Goal: Task Accomplishment & Management: Complete application form

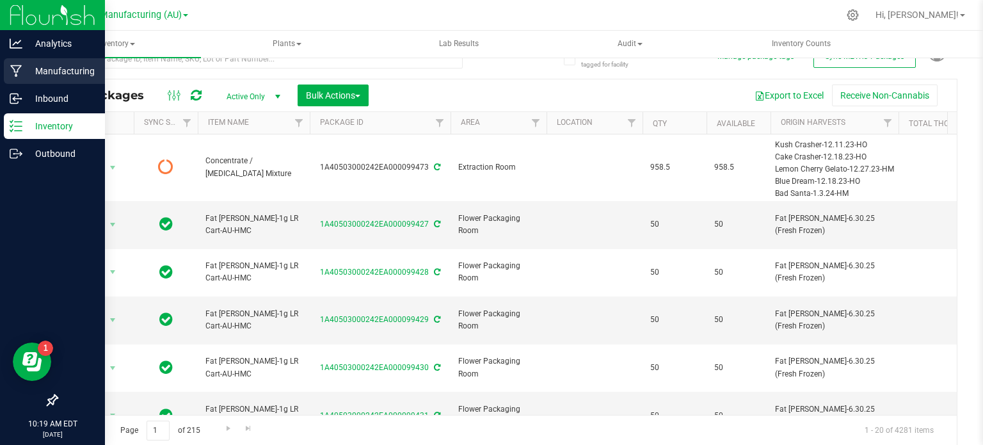
click at [14, 65] on icon at bounding box center [16, 71] width 12 height 13
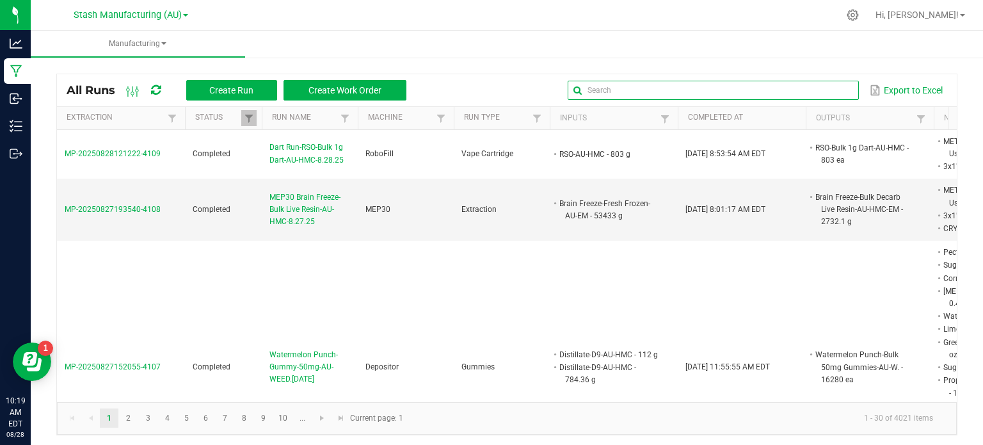
click at [821, 88] on input "text" at bounding box center [712, 90] width 291 height 19
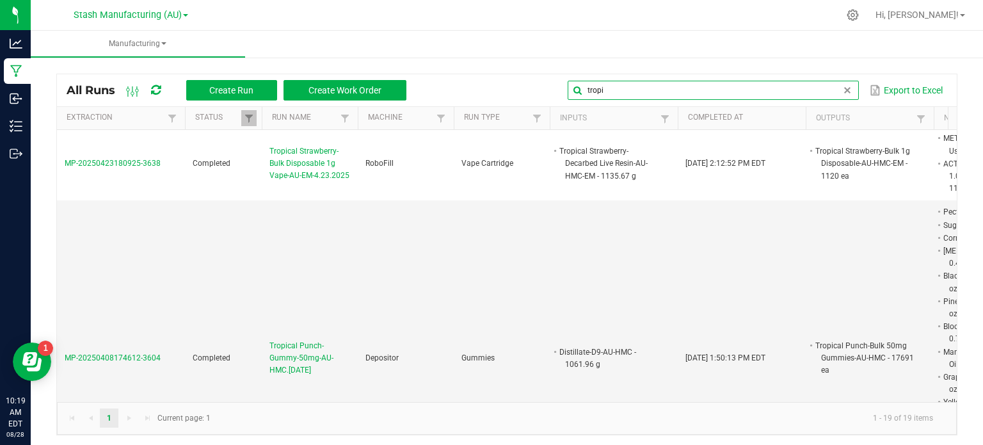
scroll to position [629, 0]
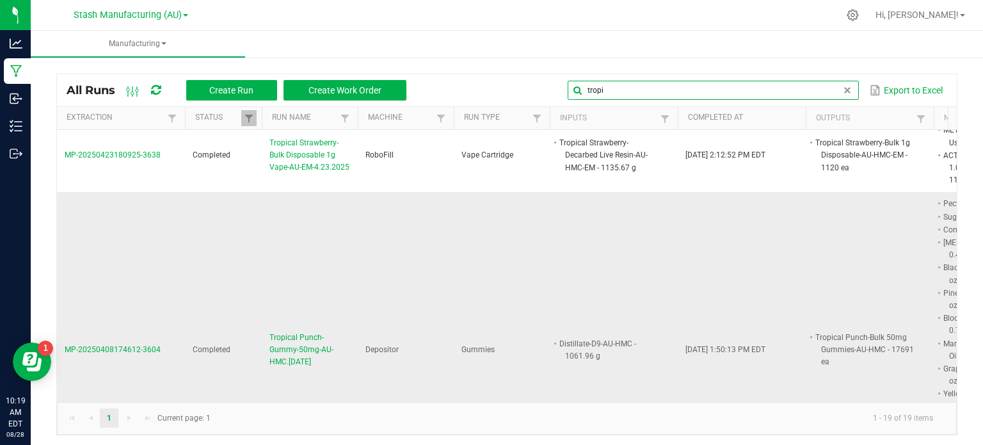
type input "tropi"
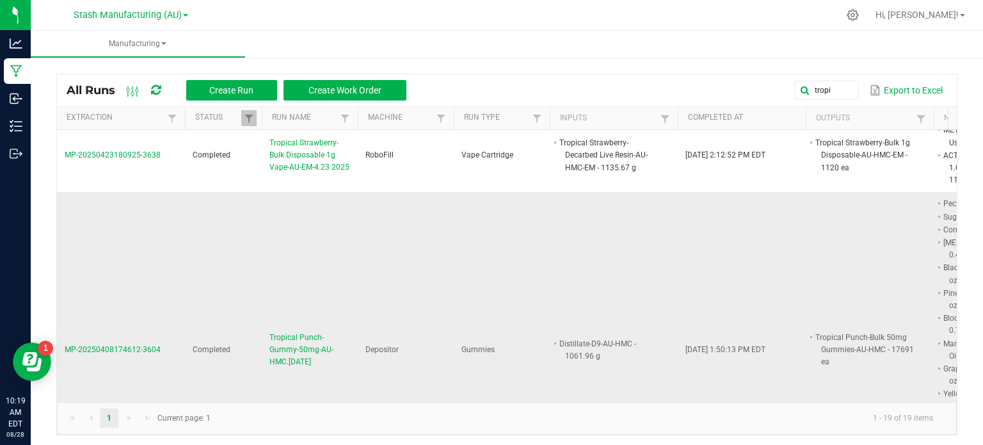
drag, startPoint x: 334, startPoint y: 277, endPoint x: 258, endPoint y: 249, distance: 80.3
click at [258, 249] on tr "MP-20250408174612-3604 Completed Tropical Punch-Gummy-50mg-AU-HMC.[DATE] Deposi…" at bounding box center [716, 349] width 1318 height 315
copy tr "Tropical Punch-Gummy-50mg-AU-HMC.[DATE]"
click at [237, 86] on span "Create Run" at bounding box center [231, 90] width 44 height 10
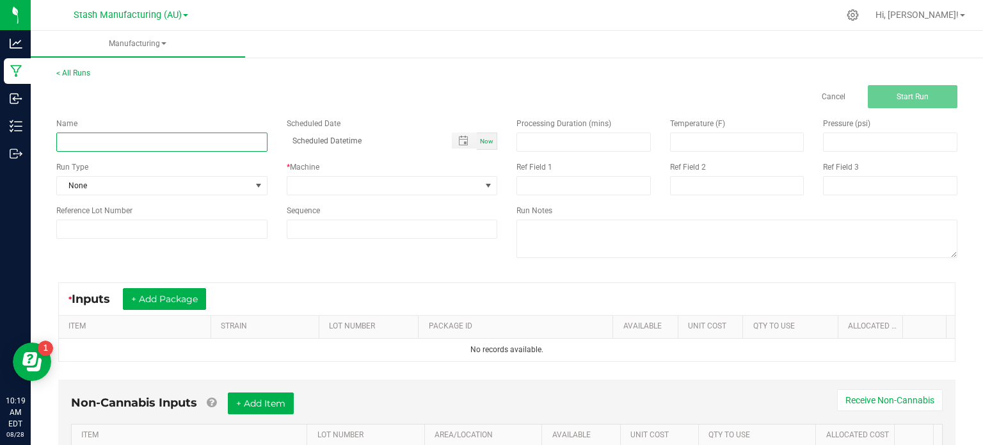
click at [184, 138] on input at bounding box center [161, 141] width 211 height 19
paste input "Tropical Punch-Gummy-50mg-AU-HMC.[DATE]"
click at [69, 142] on input "Tropical Punch-Gummy-50mg-AU-HMC.[DATE]" at bounding box center [161, 141] width 211 height 19
click at [203, 141] on input "Tropical Punch-Gummy-50mg-AU-HMC.[DATE]" at bounding box center [161, 141] width 211 height 19
type input "Tropical Punch-Gummy-50mg-AU-HMC.[DATE]"
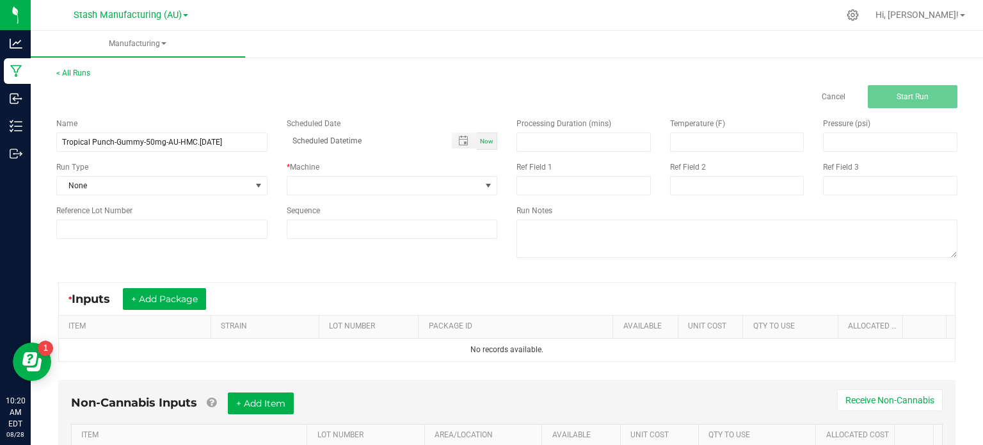
click at [481, 136] on div "Now" at bounding box center [487, 140] width 20 height 17
type input "[DATE] 10:20 AM"
click at [460, 190] on span at bounding box center [384, 186] width 194 height 18
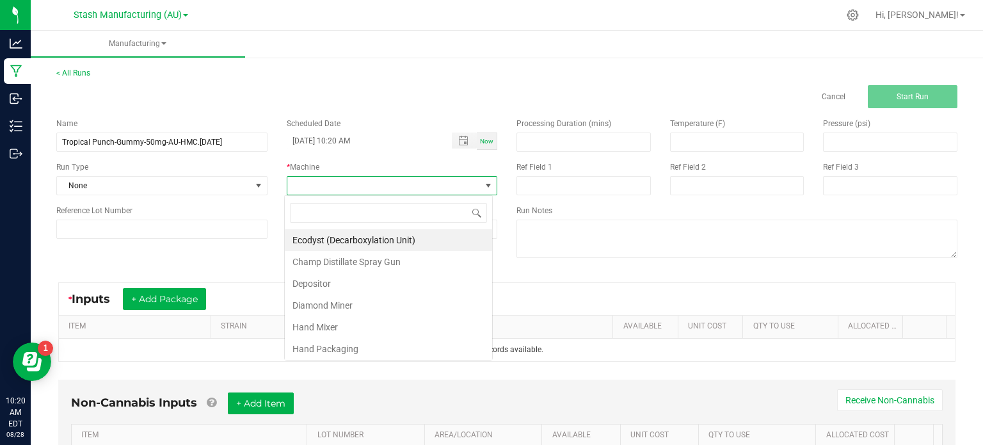
scroll to position [19, 208]
click at [359, 281] on li "Depositor" at bounding box center [388, 284] width 207 height 22
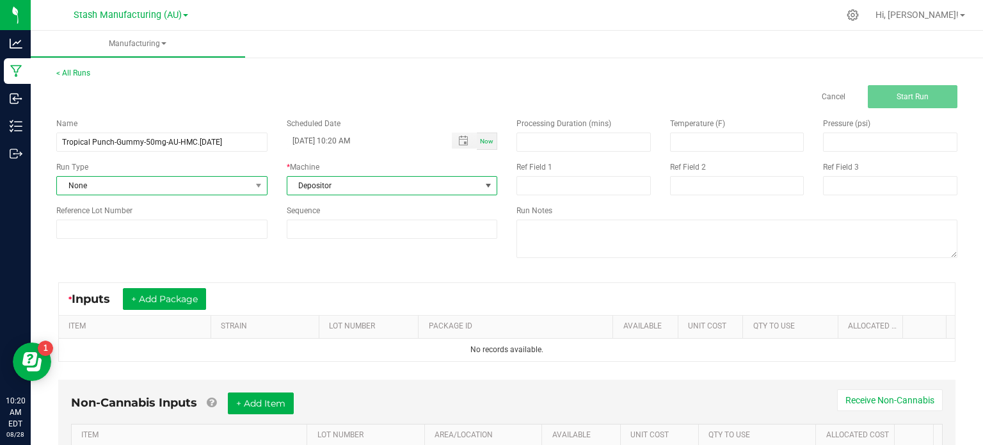
click at [212, 190] on span "None" at bounding box center [154, 186] width 194 height 18
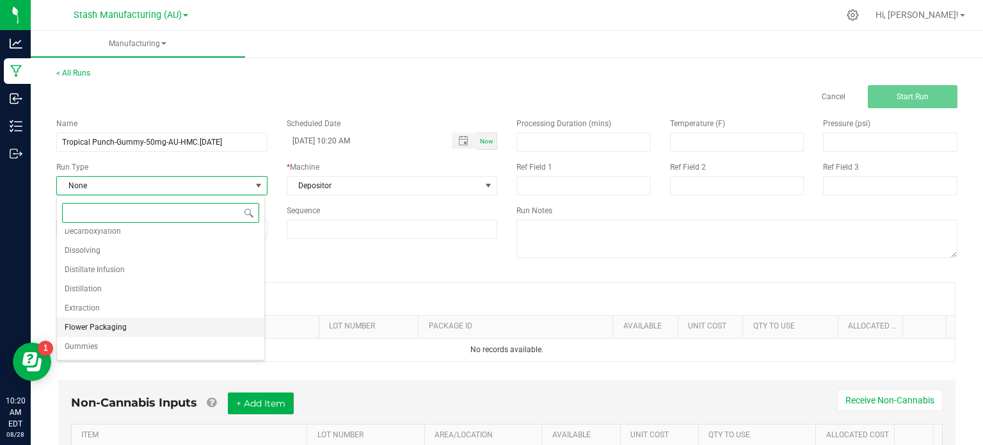
scroll to position [64, 0]
click at [152, 344] on li "Gummies" at bounding box center [160, 347] width 207 height 19
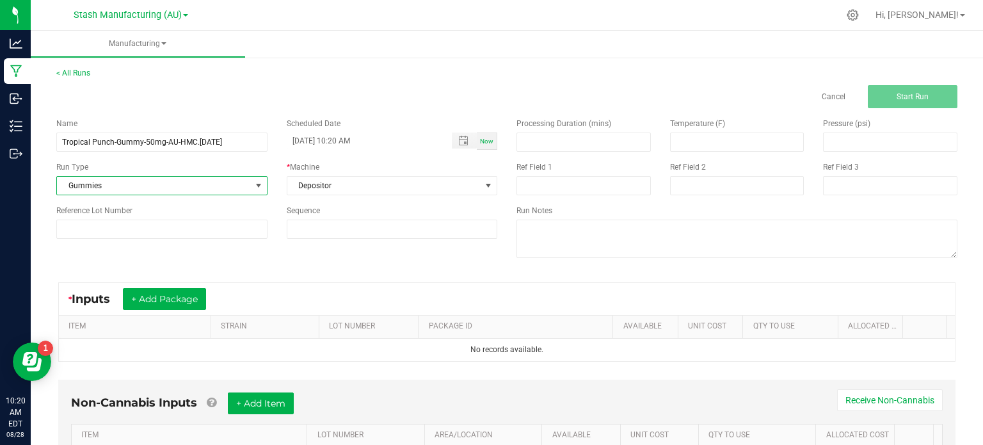
click at [307, 279] on div "* Inputs + Add Package ITEM STRAIN LOT NUMBER PACKAGE ID AVAILABLE Unit Cost QT…" at bounding box center [507, 322] width 920 height 102
click at [149, 296] on button "+ Add Package" at bounding box center [164, 299] width 83 height 22
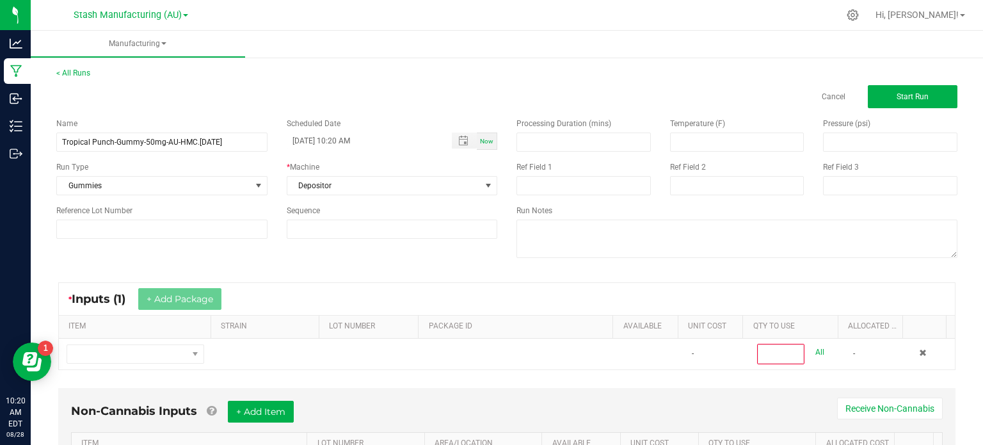
scroll to position [81, 0]
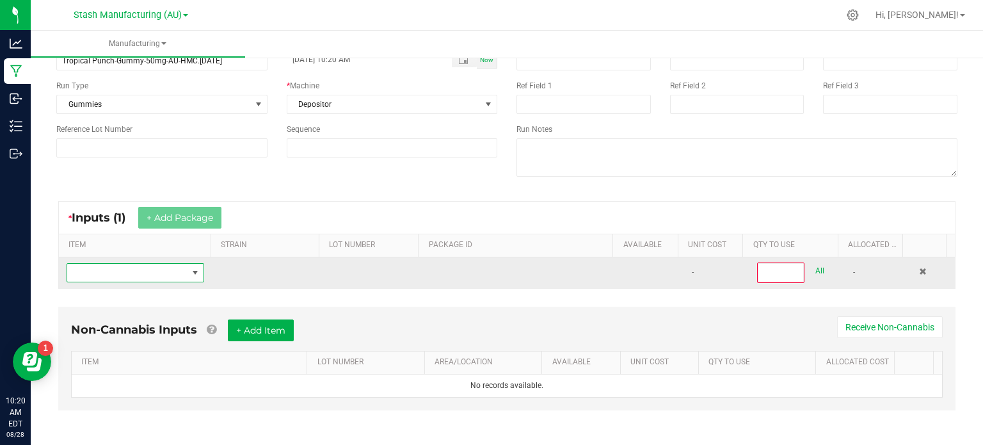
click at [146, 272] on span "NO DATA FOUND" at bounding box center [127, 273] width 120 height 18
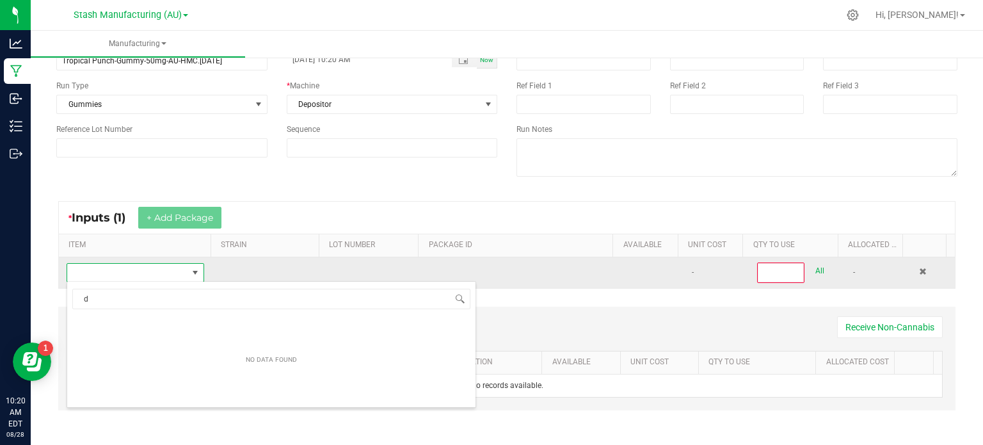
scroll to position [19, 132]
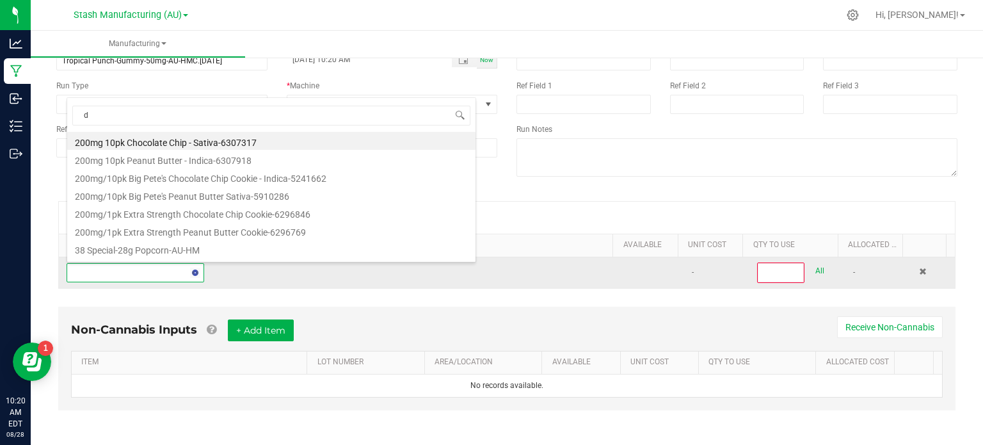
type input "d9"
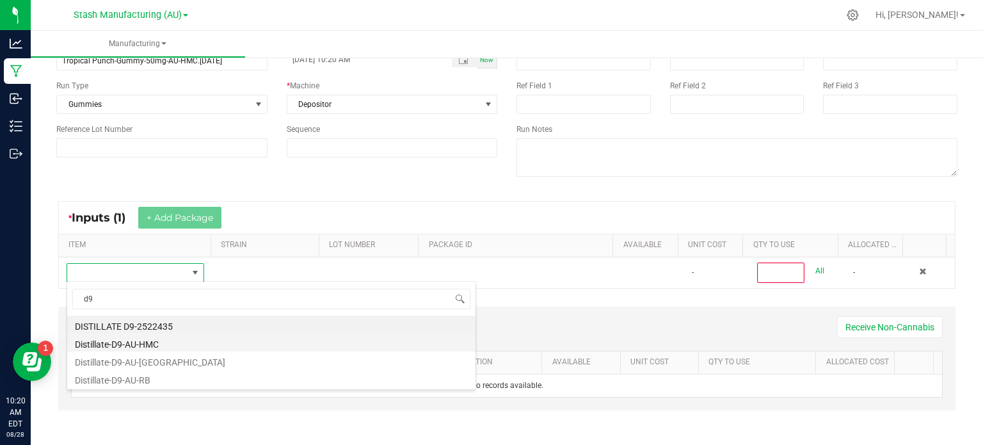
click at [139, 347] on li "Distillate-D9-AU-HMC" at bounding box center [271, 342] width 408 height 18
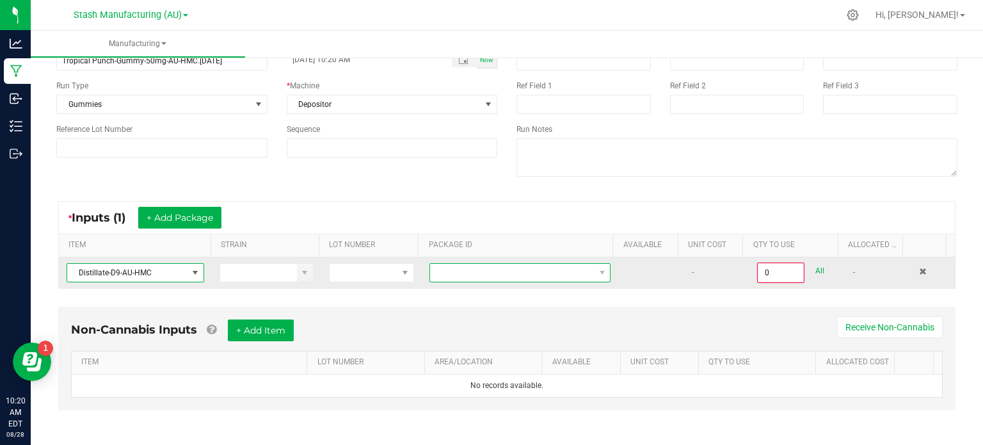
click at [541, 280] on span at bounding box center [512, 273] width 164 height 18
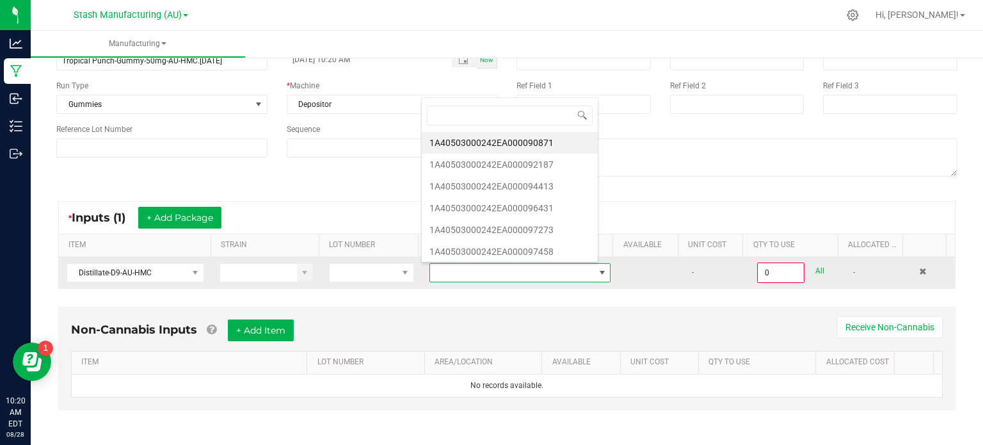
scroll to position [19, 174]
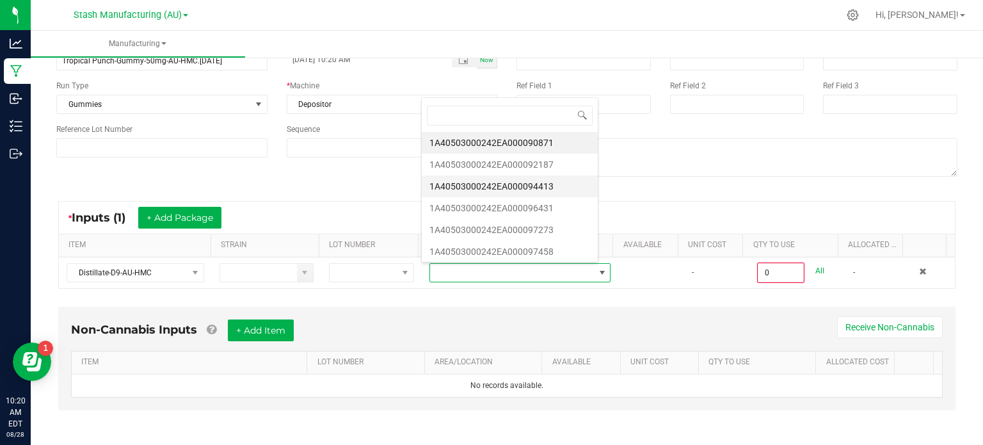
click at [516, 184] on li "1A40503000242EA000094413" at bounding box center [510, 186] width 176 height 22
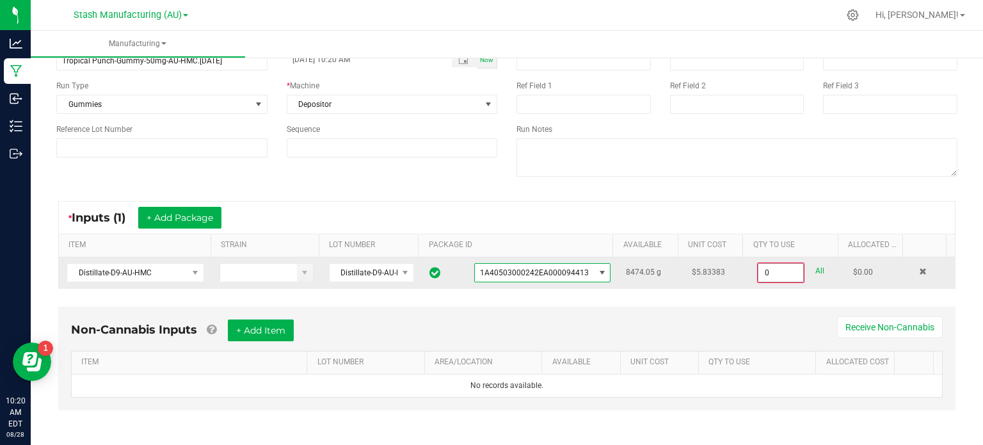
click at [759, 266] on input "0" at bounding box center [780, 273] width 45 height 18
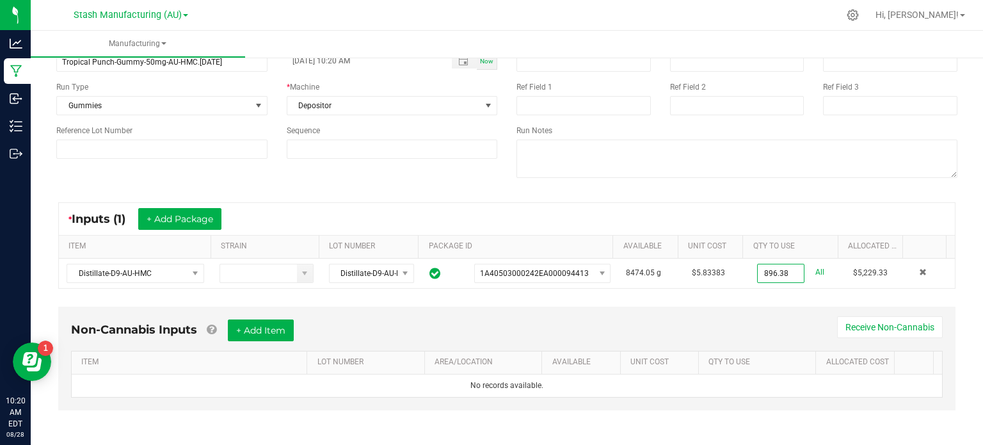
type input "896.3800 g"
click at [681, 227] on div "* Inputs (1) + Add Package" at bounding box center [507, 219] width 896 height 32
click at [273, 321] on button "+ Add Item" at bounding box center [261, 330] width 66 height 22
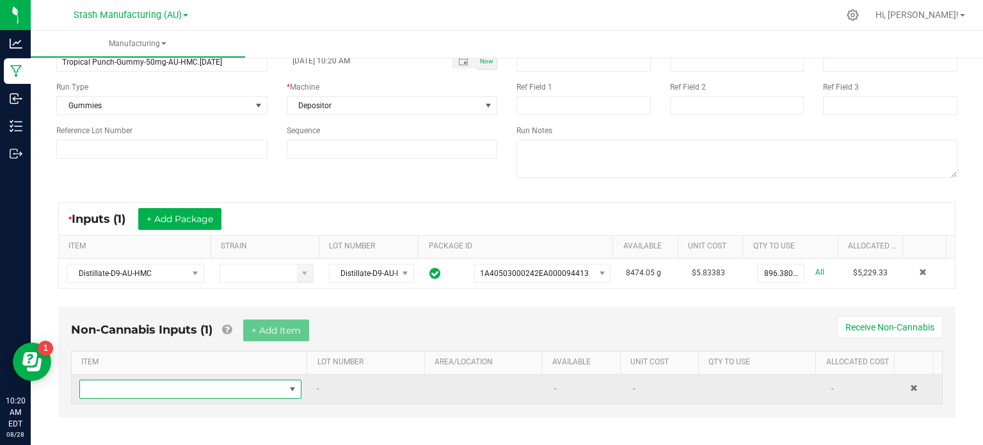
click at [182, 386] on span "NO DATA FOUND" at bounding box center [182, 389] width 205 height 18
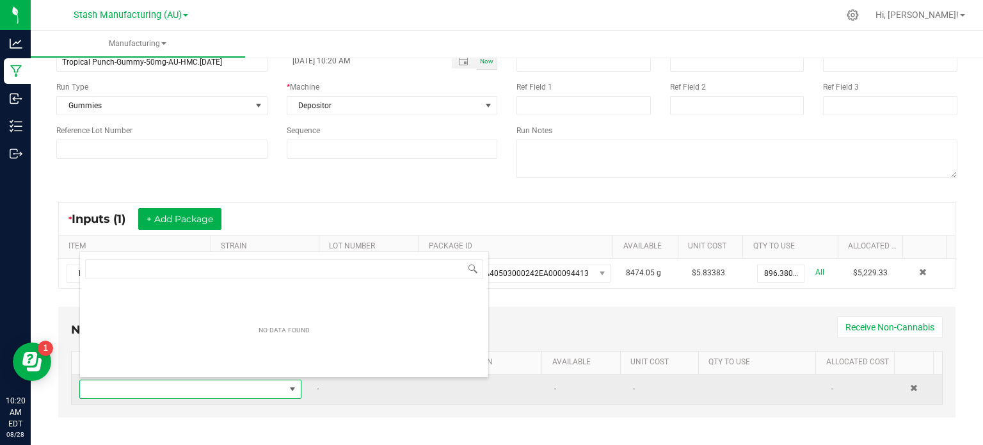
scroll to position [19, 214]
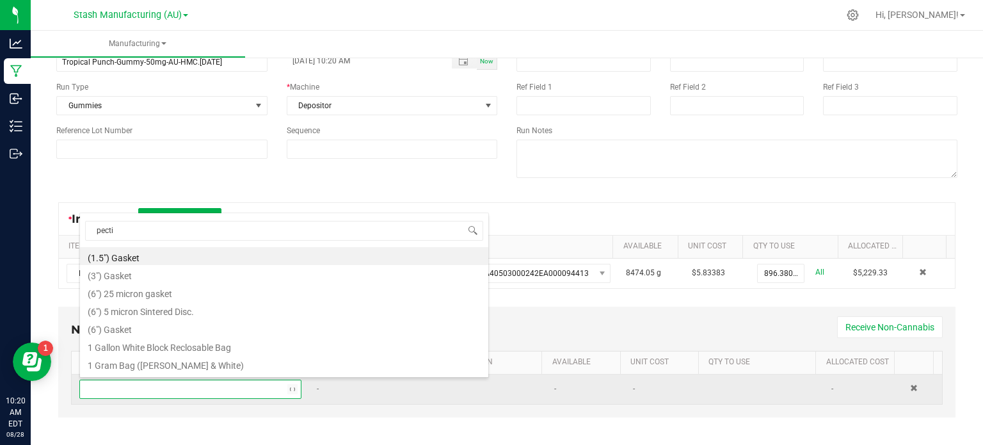
type input "pectin"
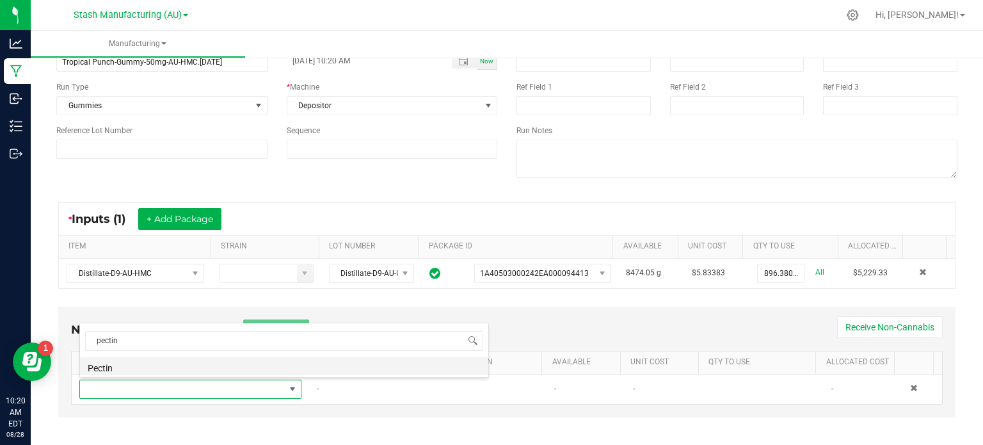
click at [182, 365] on li "Pectin" at bounding box center [284, 366] width 408 height 18
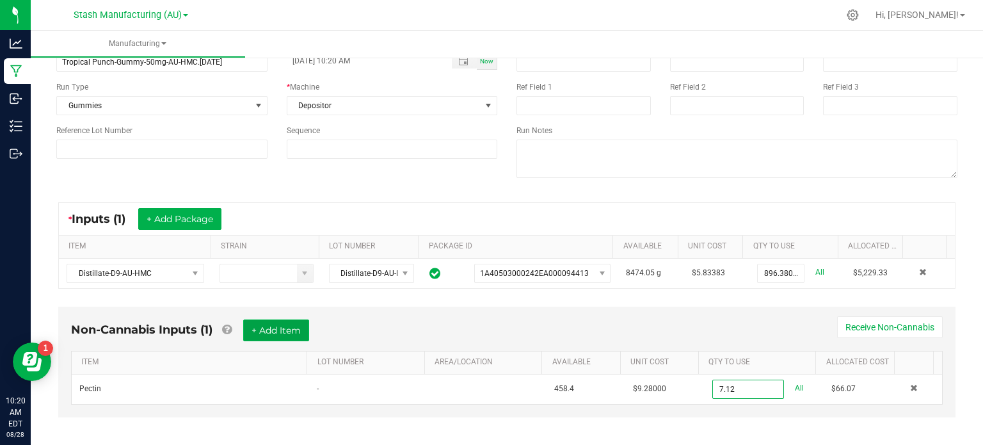
type input "7.1200 lb"
click at [292, 335] on button "+ Add Item" at bounding box center [276, 330] width 66 height 22
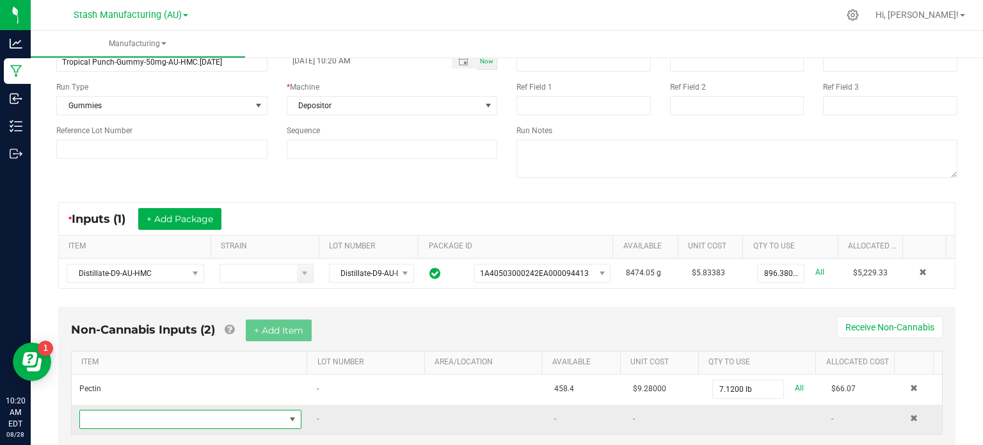
click at [198, 424] on span "NO DATA FOUND" at bounding box center [182, 419] width 205 height 18
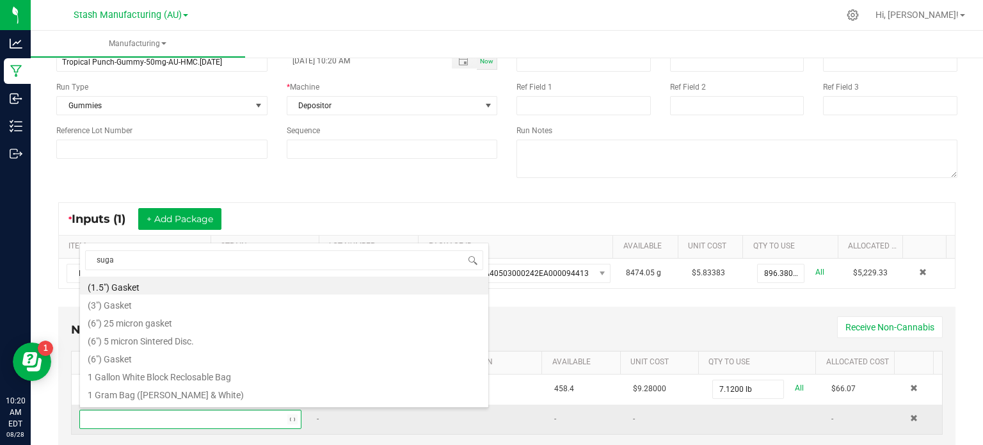
type input "sugar"
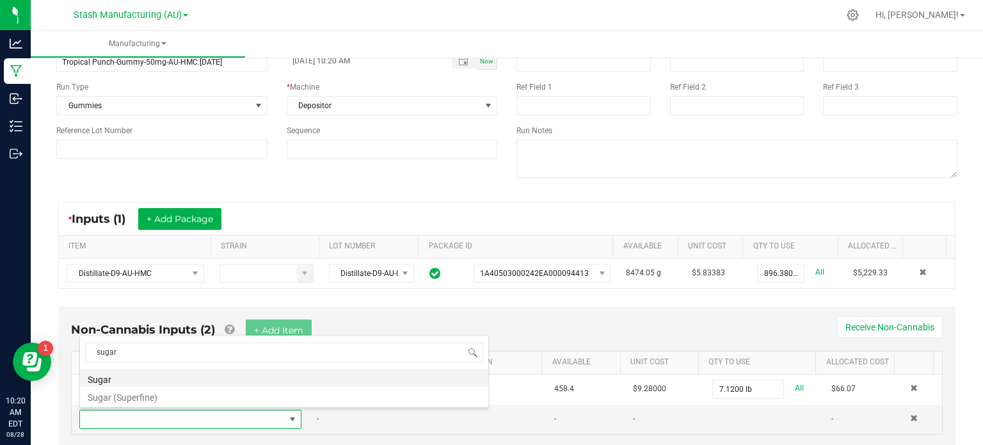
click at [146, 374] on li "Sugar" at bounding box center [284, 377] width 408 height 18
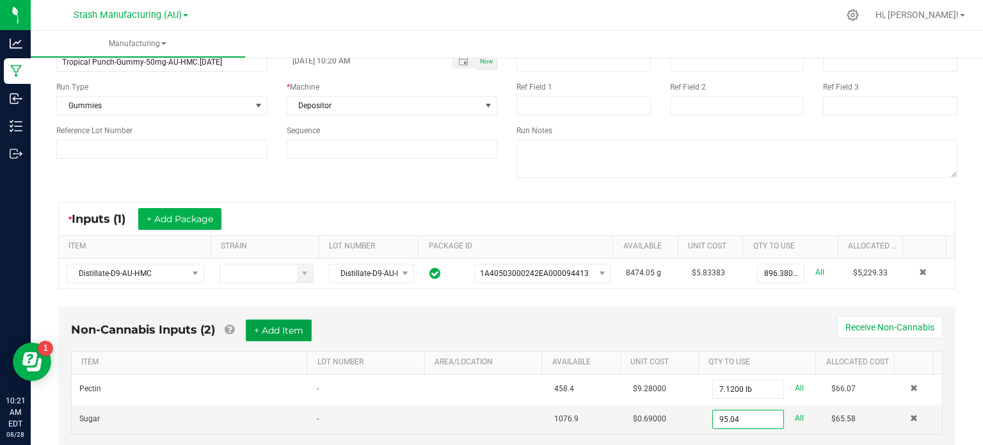
type input "95.0400 lb"
click at [289, 326] on button "+ Add Item" at bounding box center [279, 330] width 66 height 22
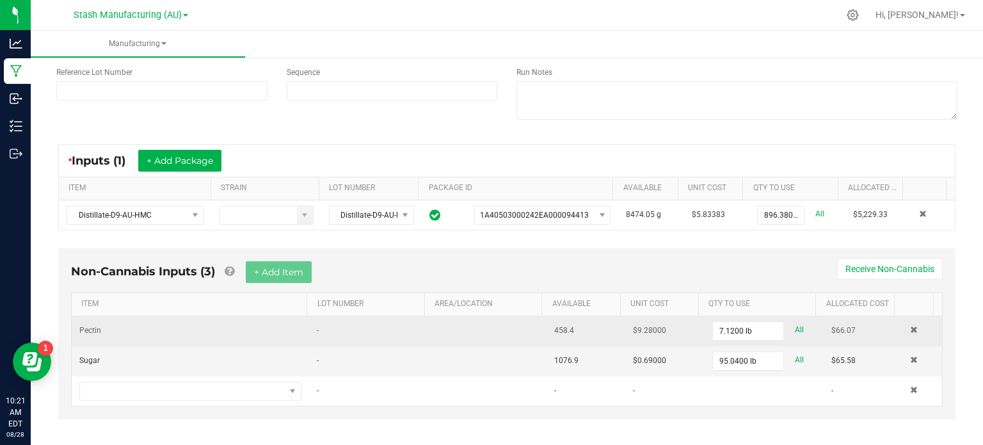
scroll to position [139, 0]
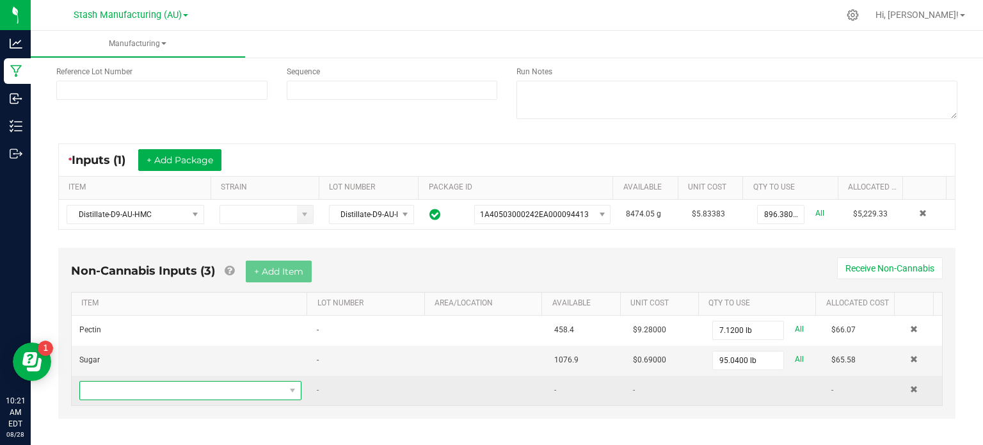
click at [165, 387] on span "NO DATA FOUND" at bounding box center [182, 390] width 205 height 18
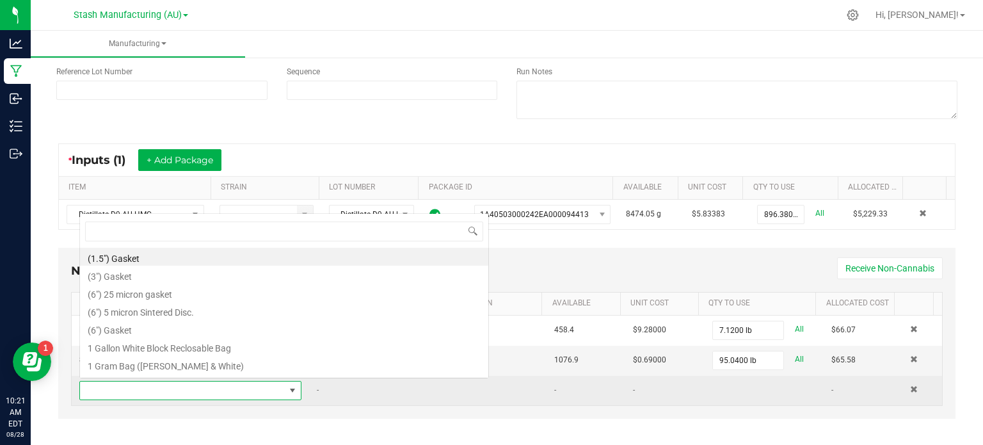
scroll to position [19, 214]
type input "corn"
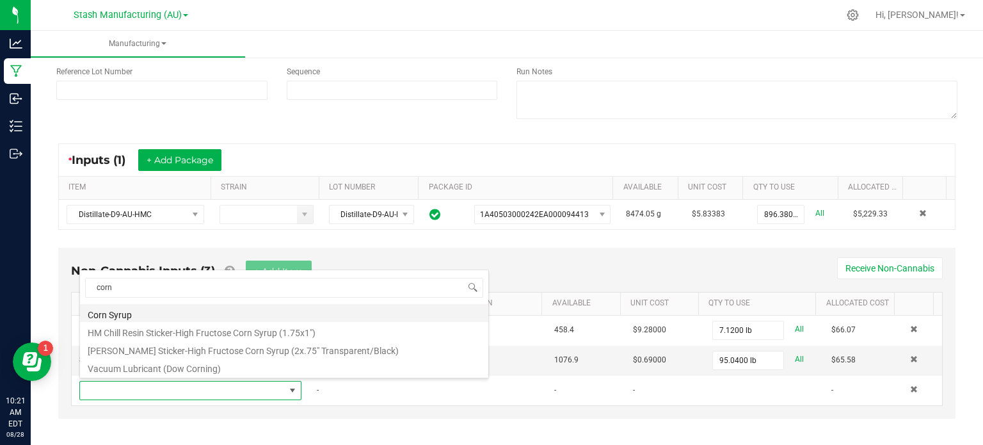
click at [134, 311] on li "Corn Syrup" at bounding box center [284, 313] width 408 height 18
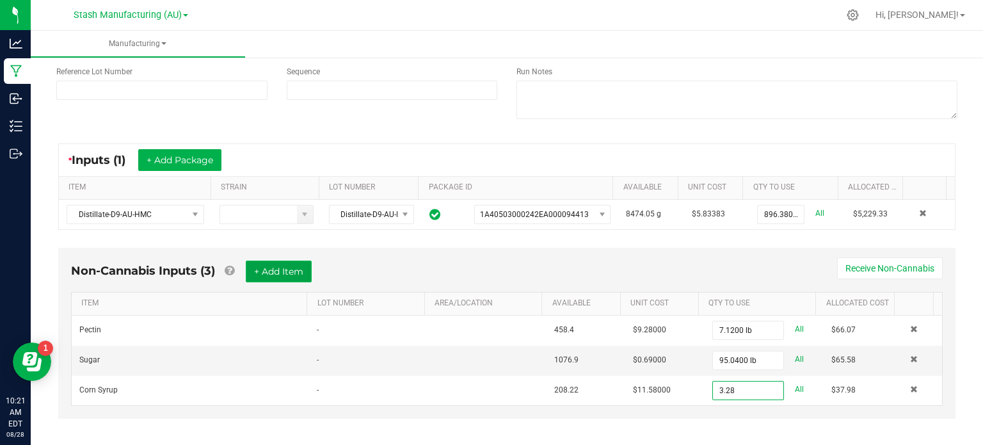
type input "3.2800 gal"
click at [273, 265] on button "+ Add Item" at bounding box center [279, 271] width 66 height 22
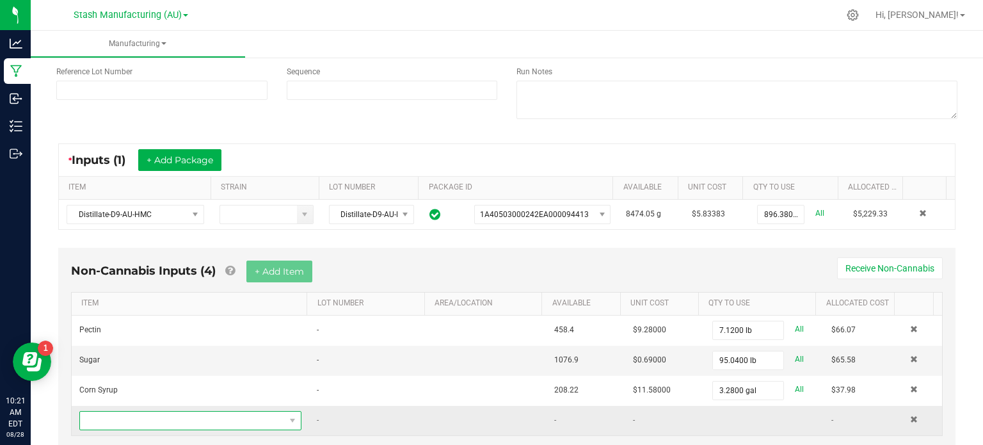
click at [221, 416] on span "NO DATA FOUND" at bounding box center [182, 420] width 205 height 18
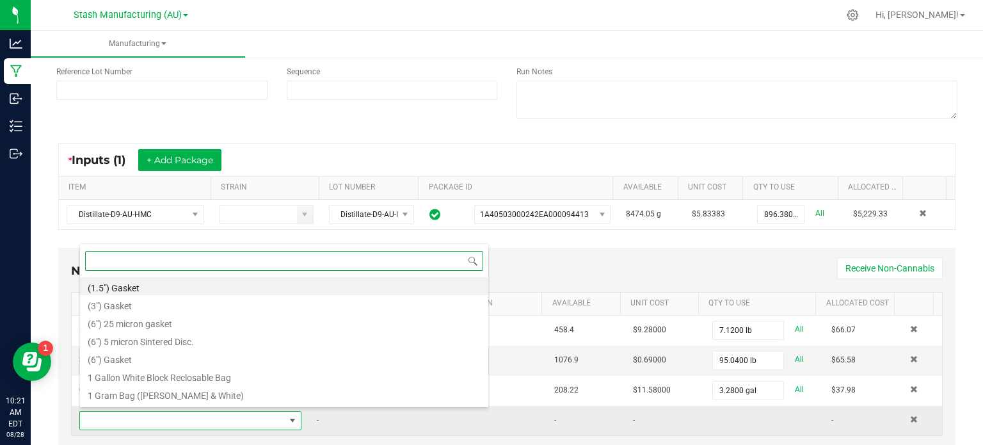
scroll to position [0, 0]
type input "citr"
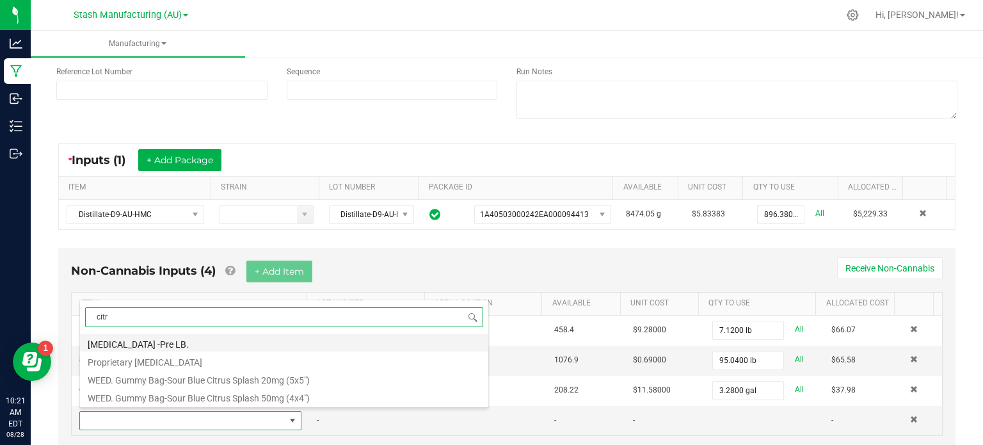
click at [141, 340] on li "[MEDICAL_DATA] -Pre LB." at bounding box center [284, 342] width 408 height 18
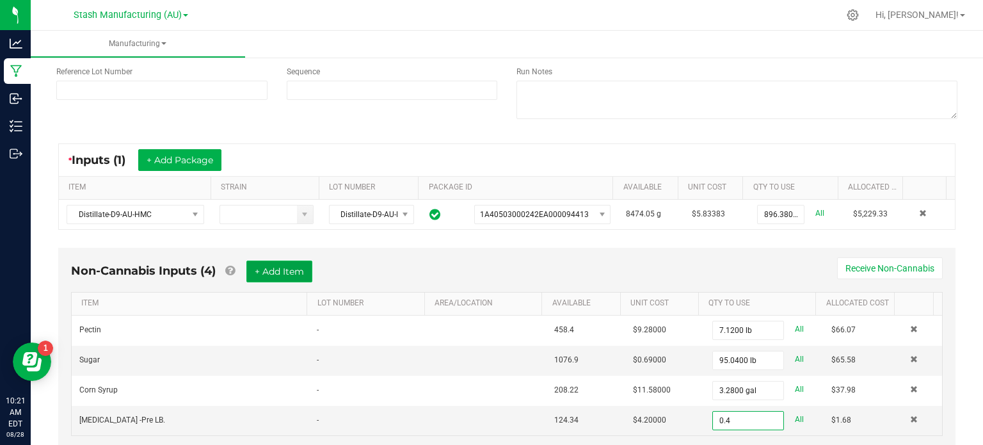
type input "0.4000 lb"
click at [265, 270] on button "+ Add Item" at bounding box center [279, 271] width 66 height 22
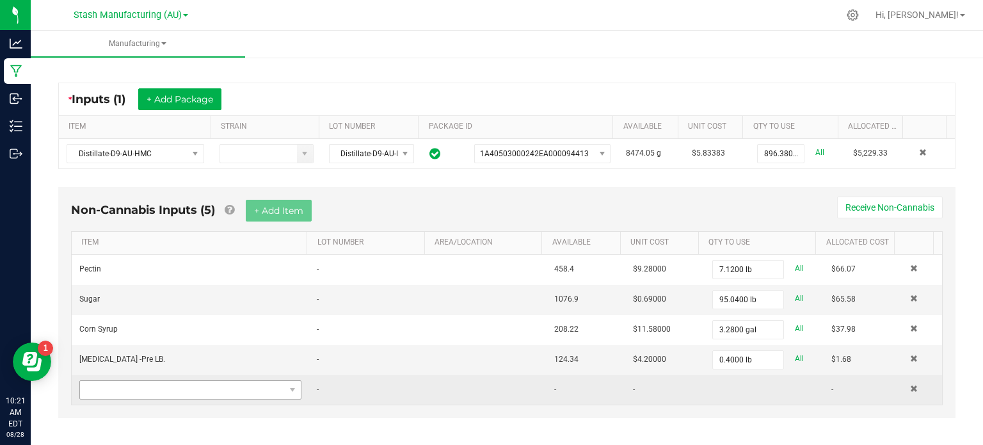
scroll to position [200, 0]
click at [184, 382] on span "NO DATA FOUND" at bounding box center [182, 389] width 205 height 18
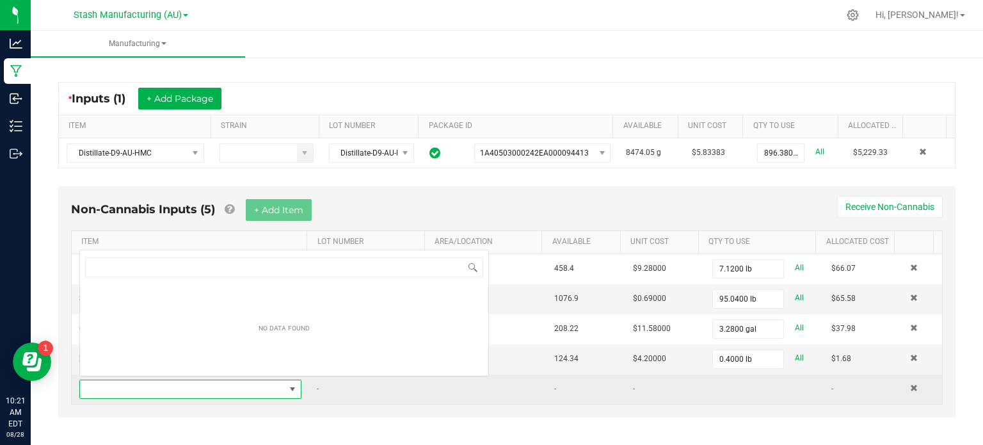
scroll to position [19, 214]
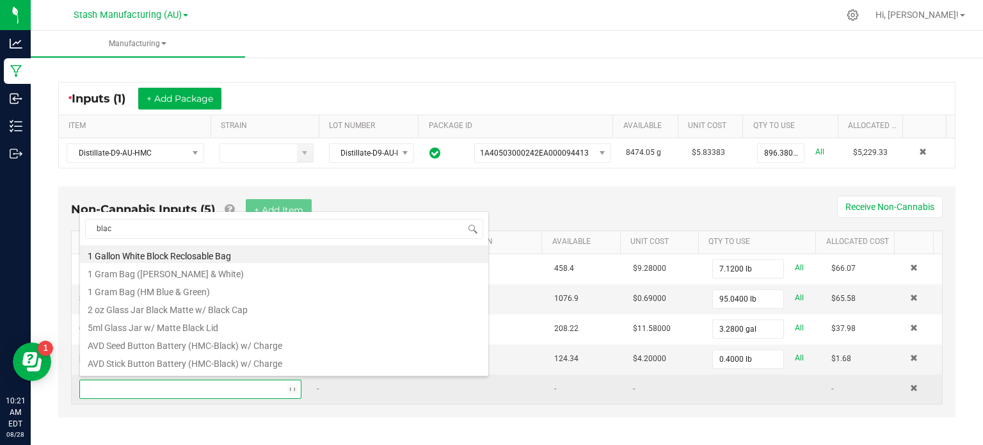
type input "black"
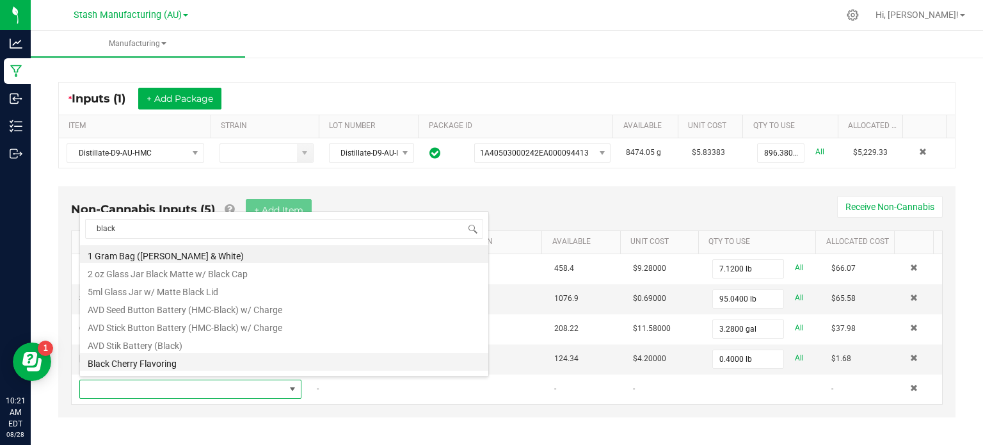
click at [148, 363] on li "Black Cherry Flavoring" at bounding box center [284, 361] width 408 height 18
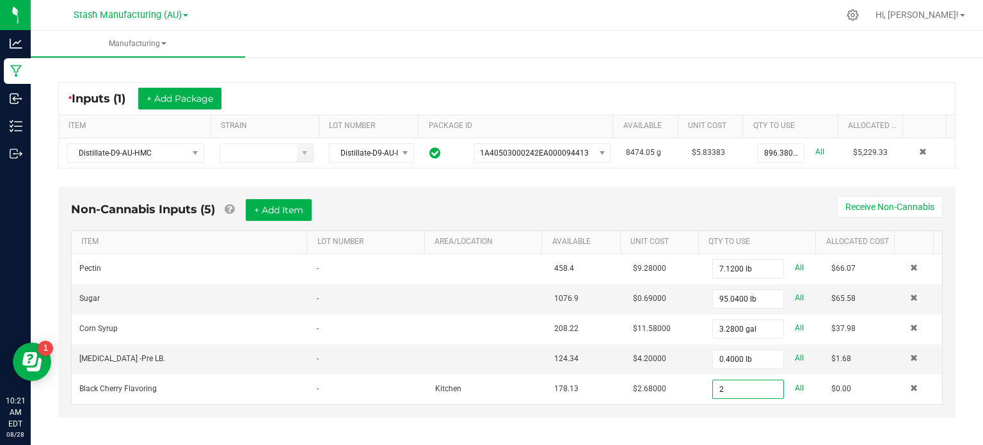
scroll to position [200, 0]
type input "2.6400 oz"
click at [284, 209] on button "+ Add Item" at bounding box center [279, 210] width 66 height 22
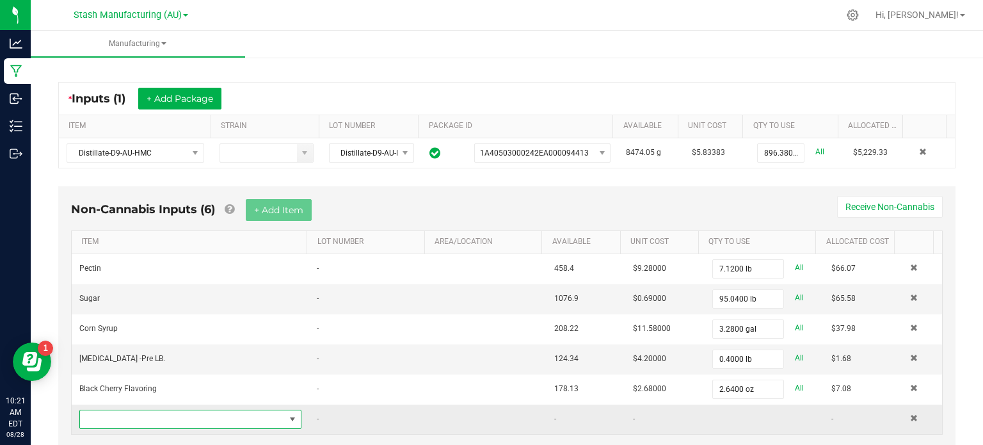
click at [162, 412] on span "NO DATA FOUND" at bounding box center [182, 419] width 205 height 18
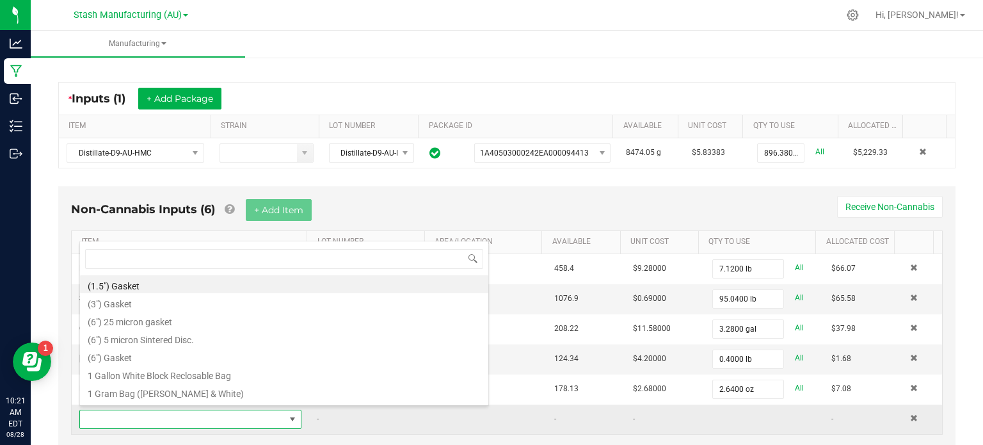
scroll to position [19, 214]
type input "pine"
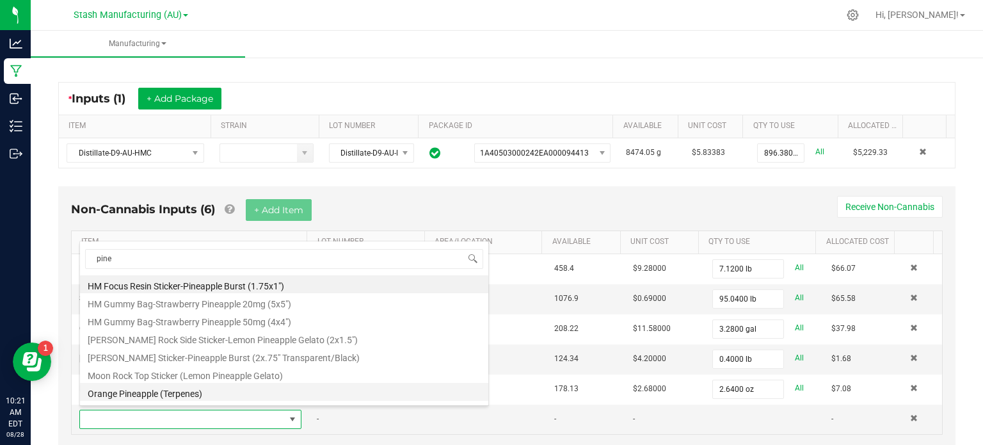
scroll to position [51, 0]
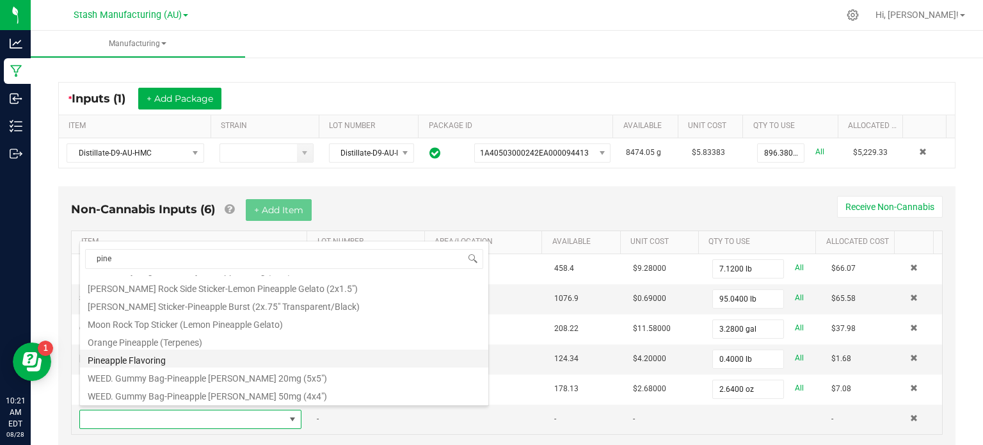
click at [152, 357] on li "Pineapple Flavoring" at bounding box center [284, 358] width 408 height 18
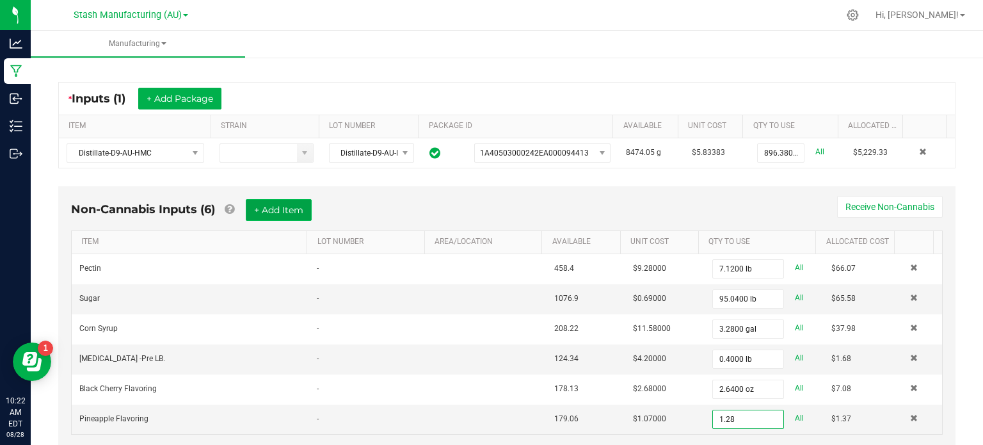
type input "1.2800 oz"
click at [293, 203] on button "+ Add Item" at bounding box center [279, 210] width 66 height 22
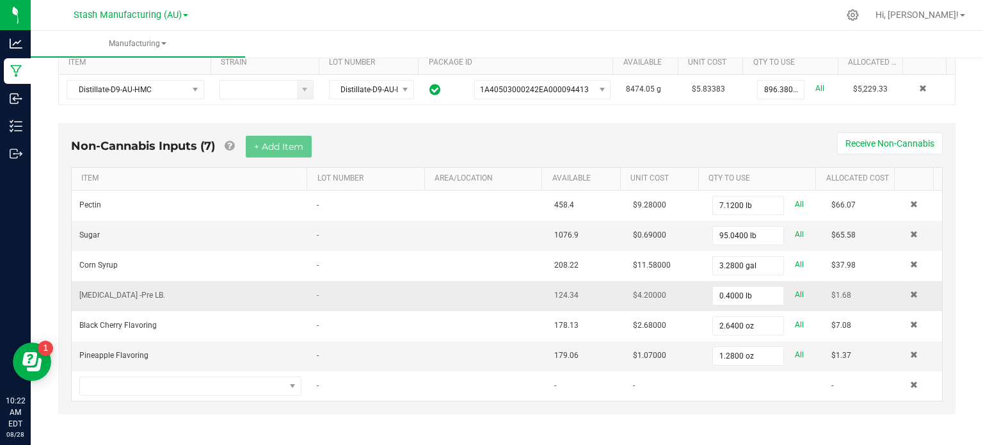
scroll to position [262, 0]
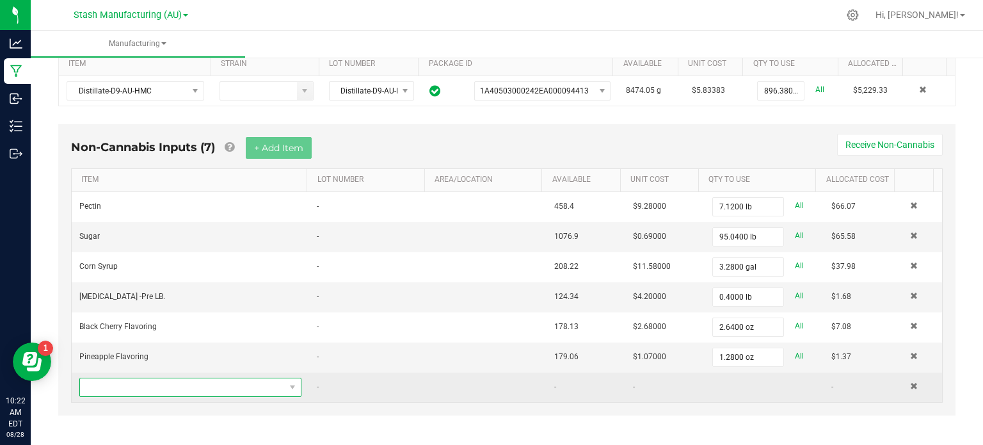
click at [179, 384] on span "NO DATA FOUND" at bounding box center [182, 387] width 205 height 18
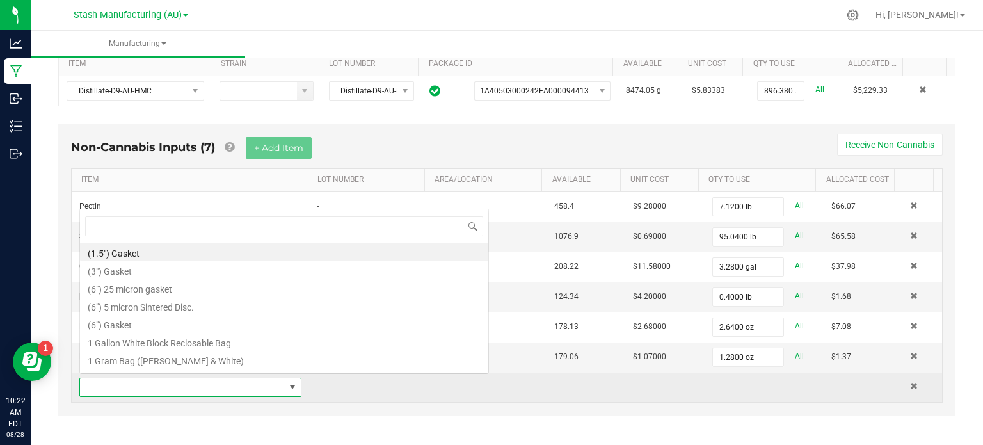
scroll to position [19, 214]
type input "blood"
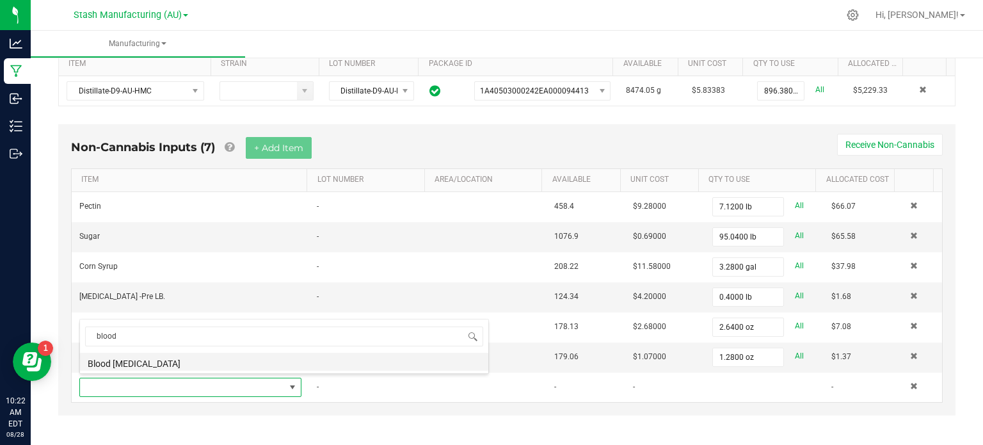
click at [181, 356] on li "Blood [MEDICAL_DATA]" at bounding box center [284, 361] width 408 height 18
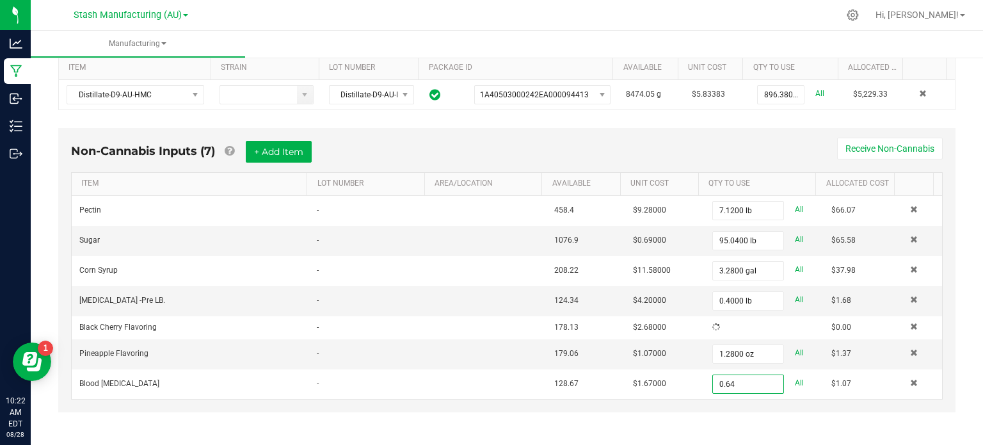
scroll to position [262, 0]
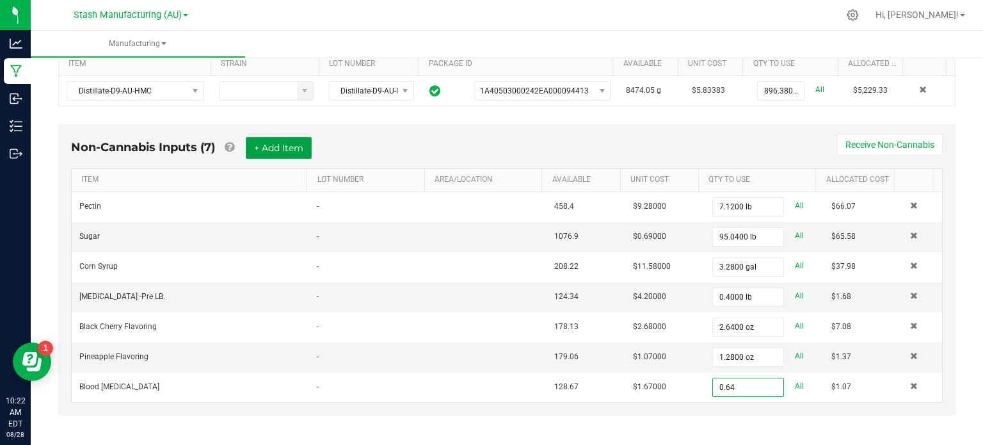
type input "0.6400 oz"
click at [267, 144] on button "+ Add Item" at bounding box center [279, 148] width 66 height 22
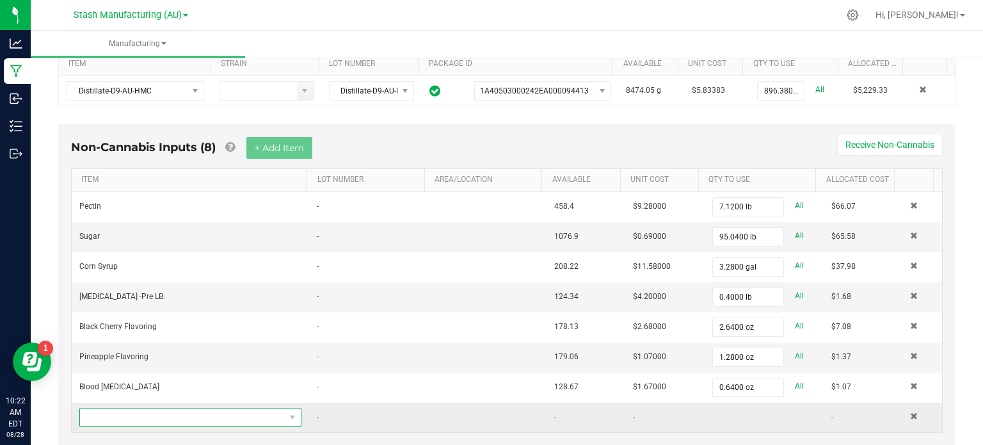
click at [150, 415] on span "NO DATA FOUND" at bounding box center [182, 417] width 205 height 18
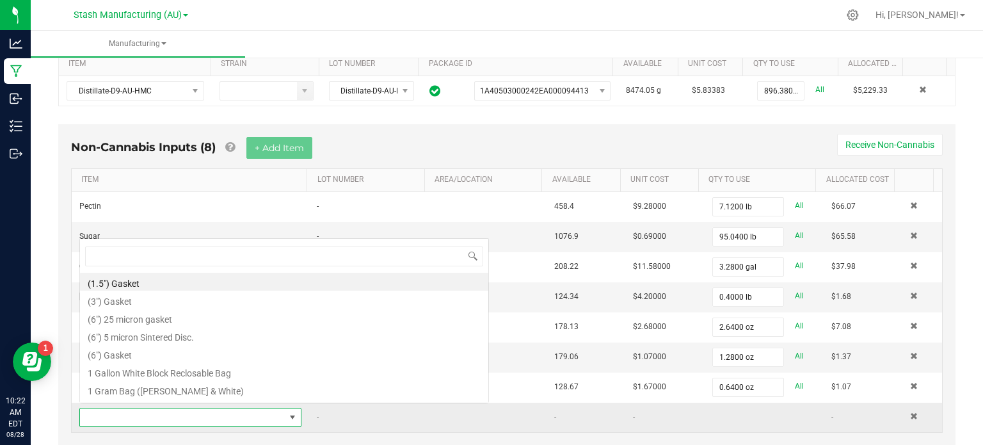
scroll to position [19, 214]
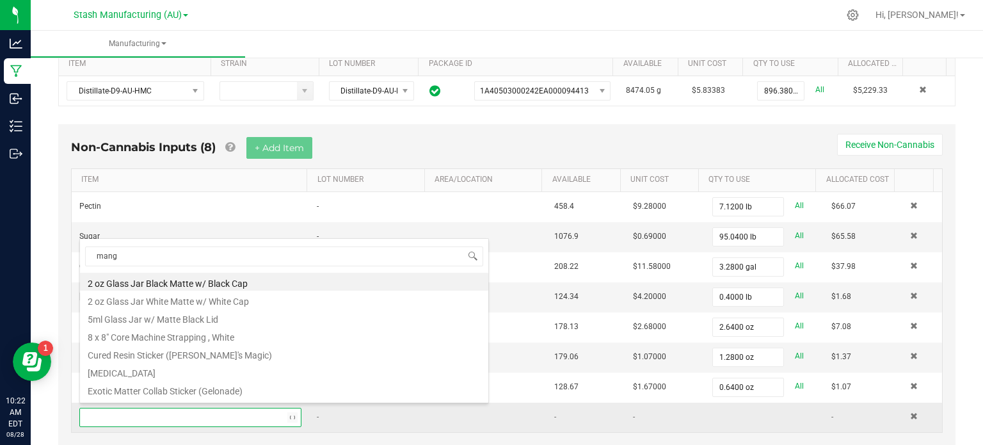
type input "mango"
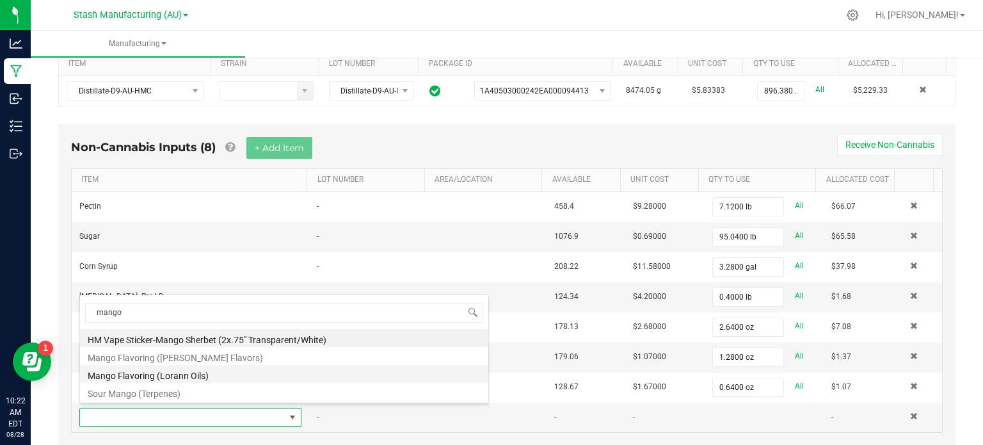
click at [153, 374] on li "Mango Flavoring (Lorann Oils)" at bounding box center [284, 374] width 408 height 18
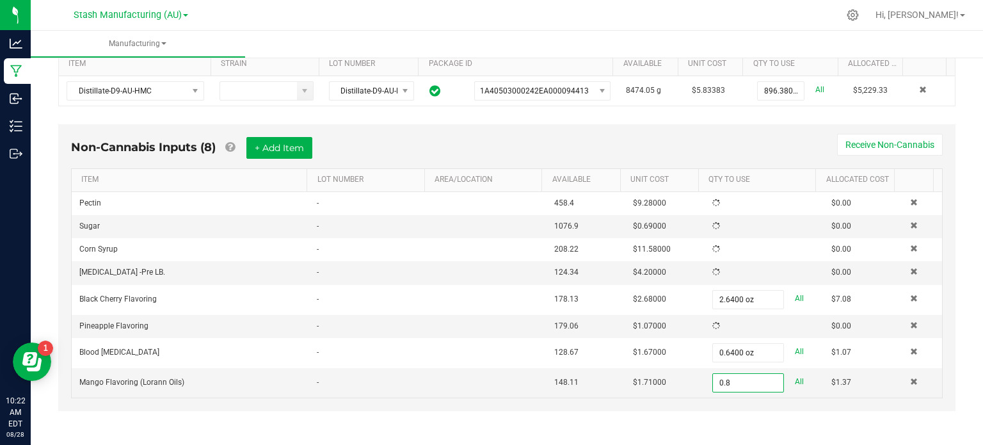
scroll to position [262, 0]
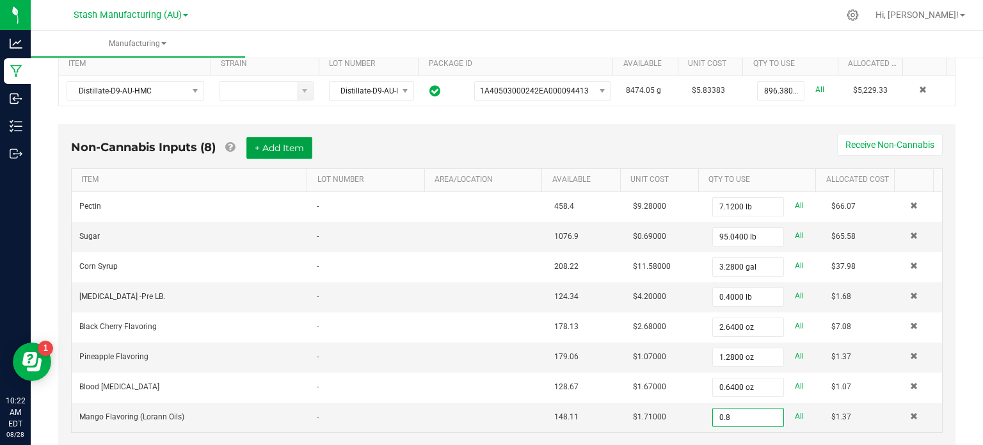
type input "0.8000 fl oz"
click at [278, 153] on button "+ Add Item" at bounding box center [279, 148] width 66 height 22
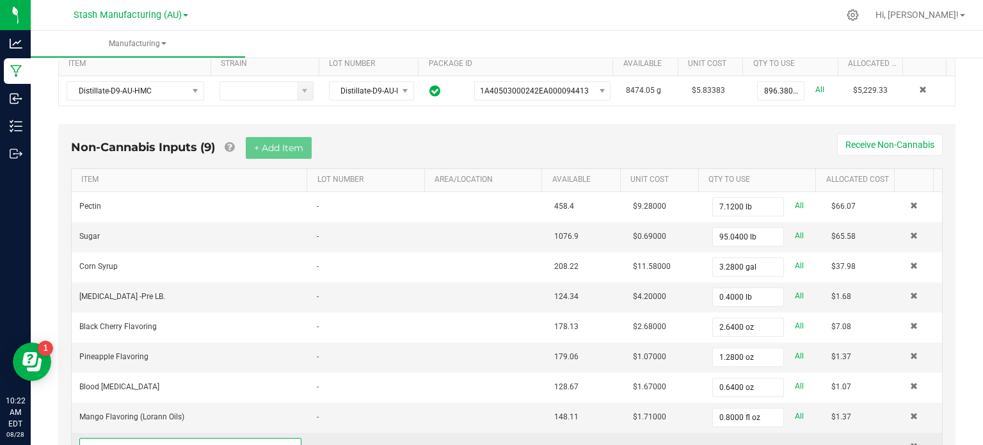
click at [149, 438] on span "NO DATA FOUND" at bounding box center [182, 447] width 205 height 18
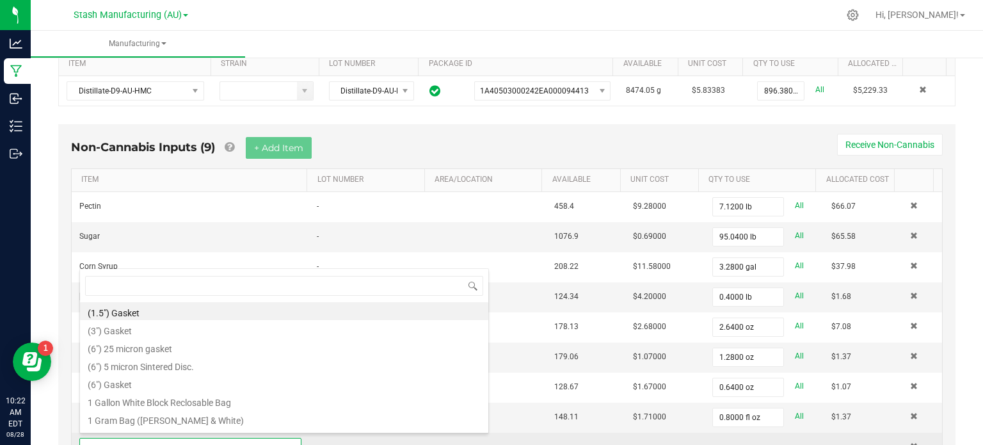
scroll to position [19, 214]
type input "grape"
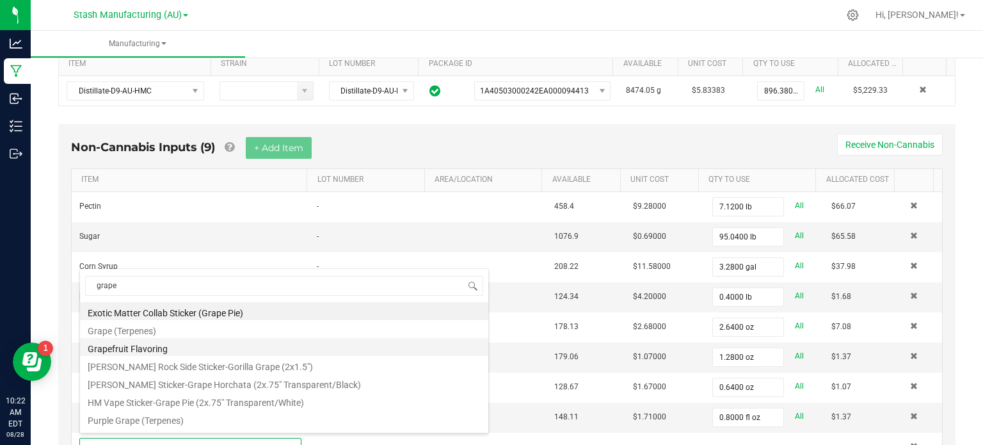
click at [130, 347] on li "Grapefruit Flavoring" at bounding box center [284, 347] width 408 height 18
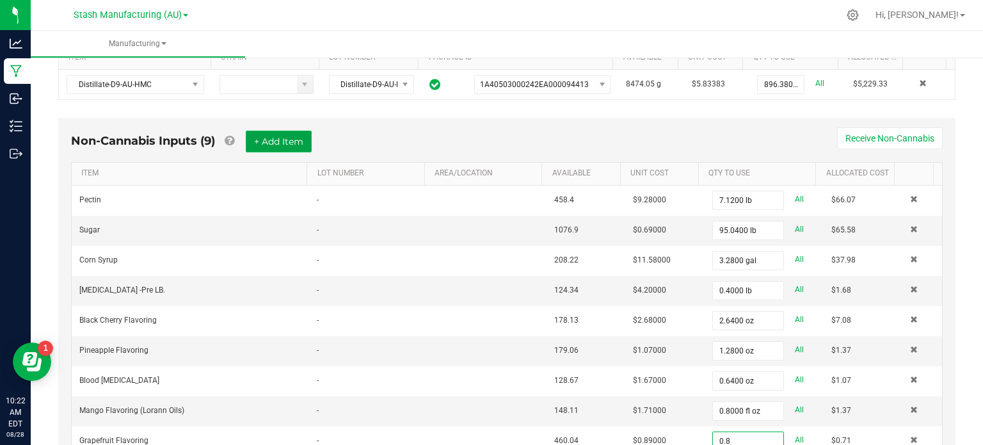
type input "0.8000 fl oz"
click at [281, 142] on button "+ Add Item" at bounding box center [279, 141] width 66 height 22
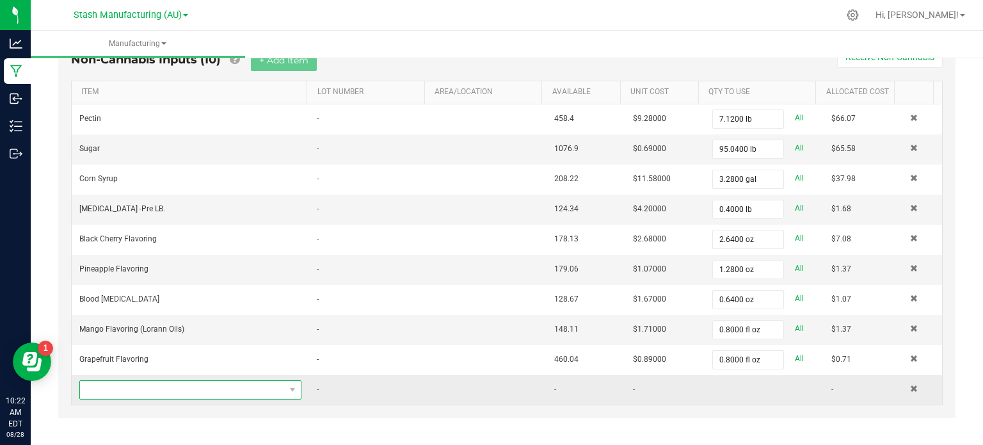
click at [171, 385] on span "NO DATA FOUND" at bounding box center [182, 390] width 205 height 18
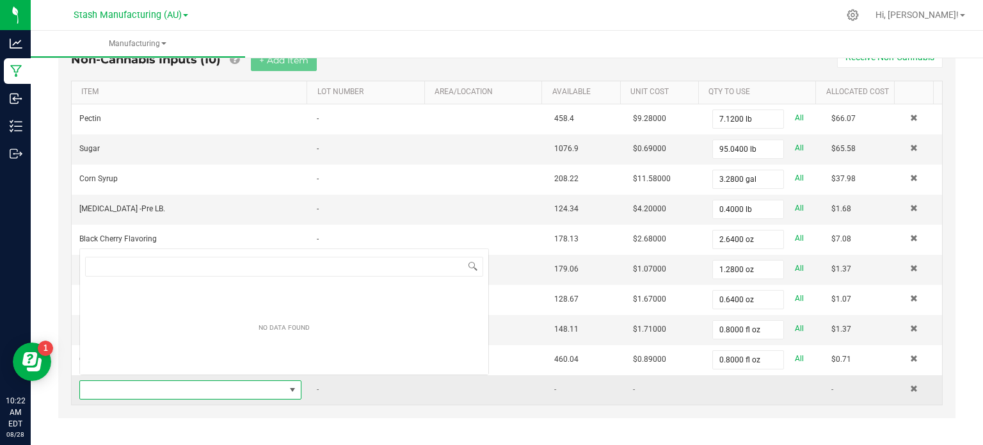
scroll to position [19, 214]
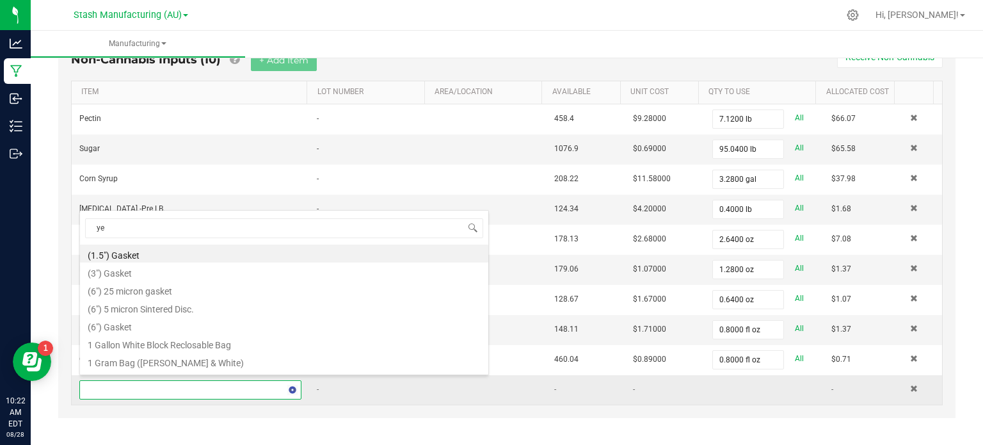
type input "yel"
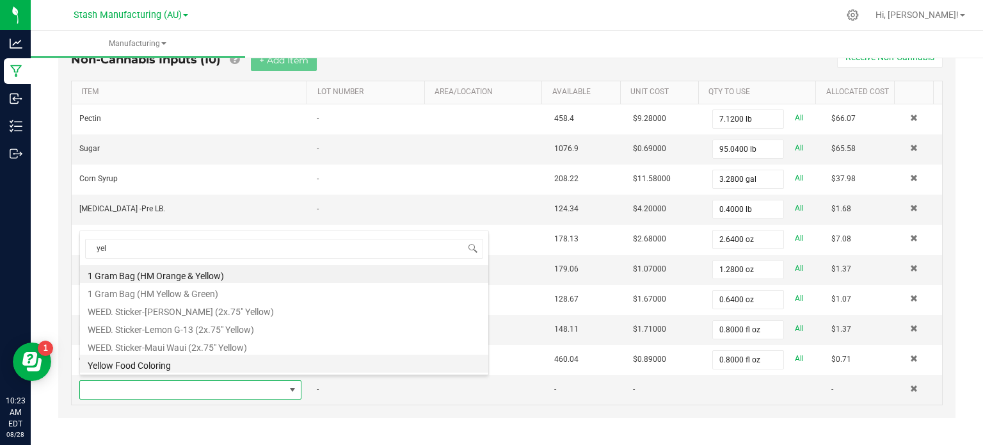
click at [170, 367] on li "Yellow Food Coloring" at bounding box center [284, 363] width 408 height 18
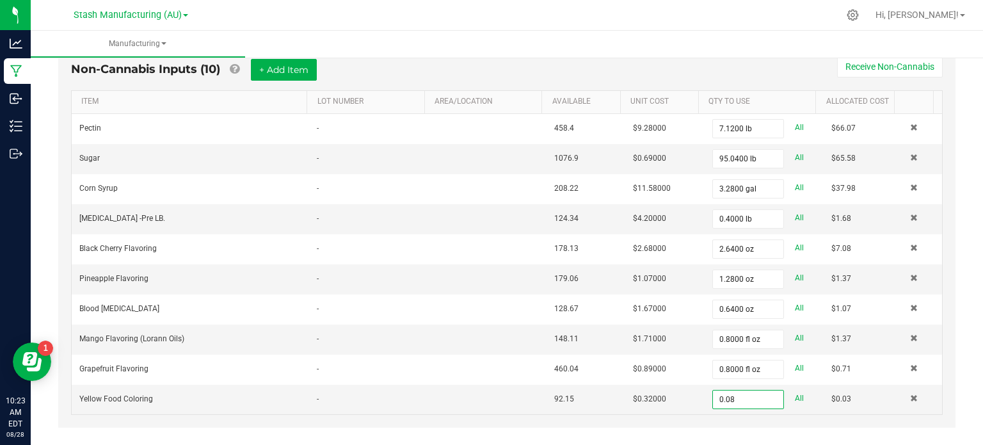
scroll to position [350, 0]
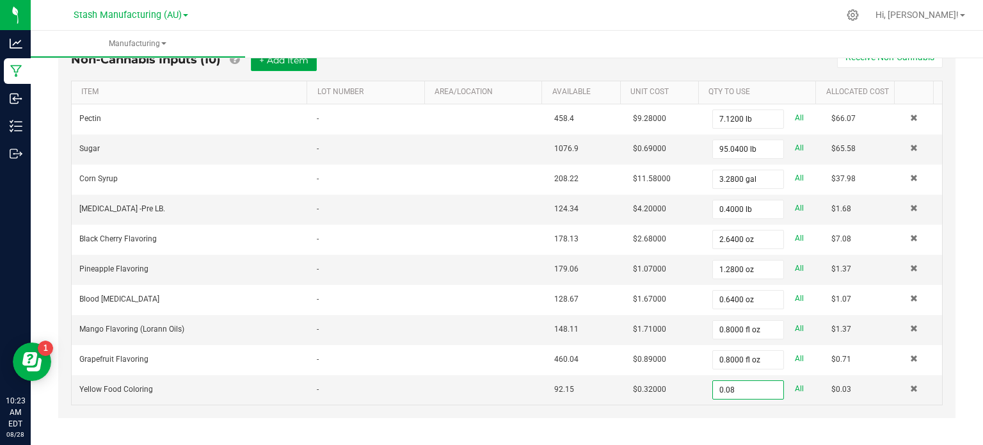
type input "0.0800 oz"
click at [280, 69] on button "+ Add Item" at bounding box center [284, 60] width 66 height 22
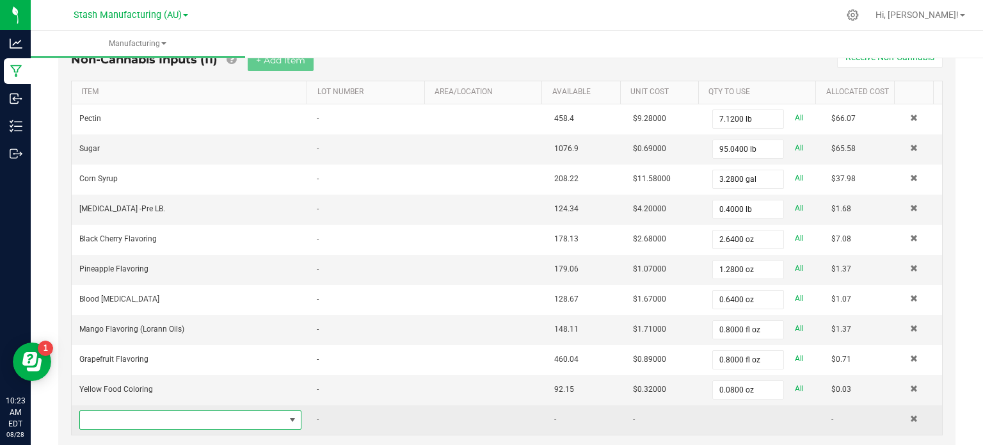
click at [129, 411] on span "NO DATA FOUND" at bounding box center [182, 420] width 205 height 18
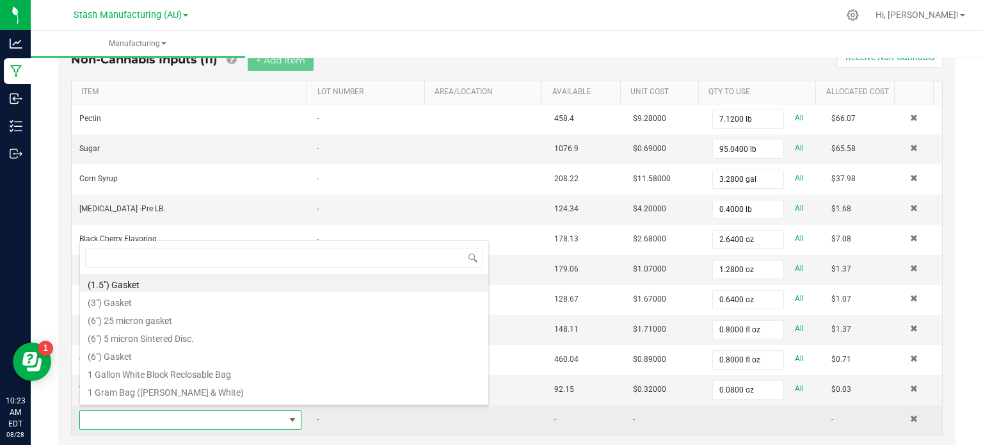
scroll to position [19, 214]
type input "superfi"
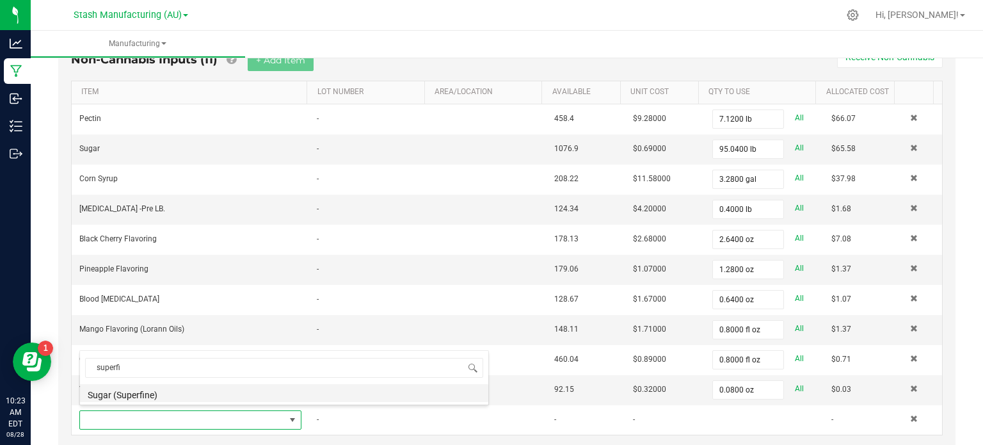
click at [129, 397] on li "Sugar (Superfine)" at bounding box center [284, 393] width 408 height 18
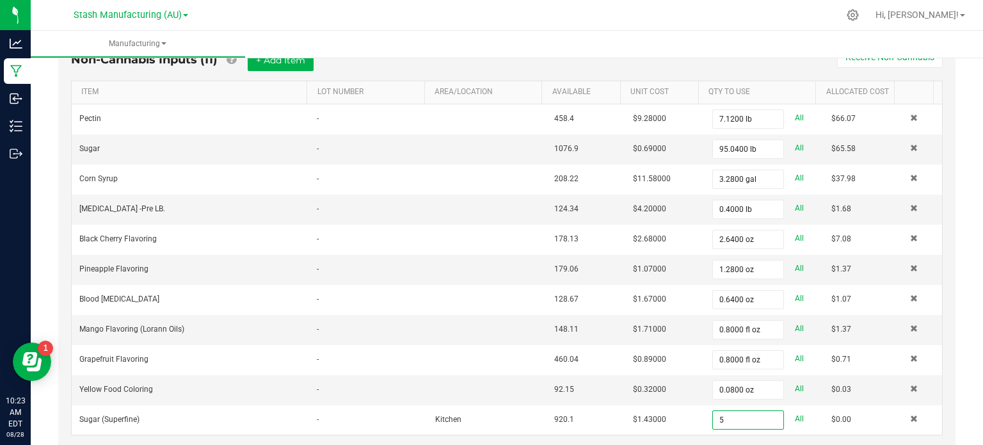
scroll to position [350, 0]
type input "5.2800 lb"
click at [284, 67] on button "+ Add Item" at bounding box center [281, 60] width 66 height 22
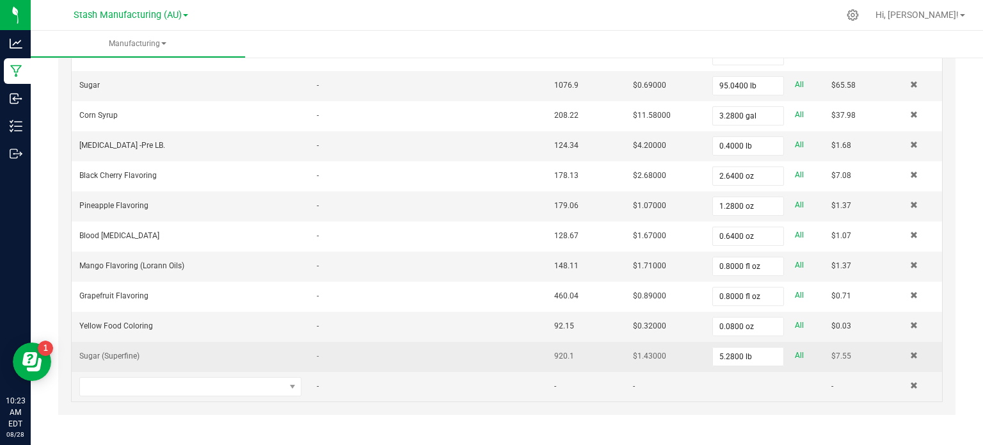
scroll to position [413, 0]
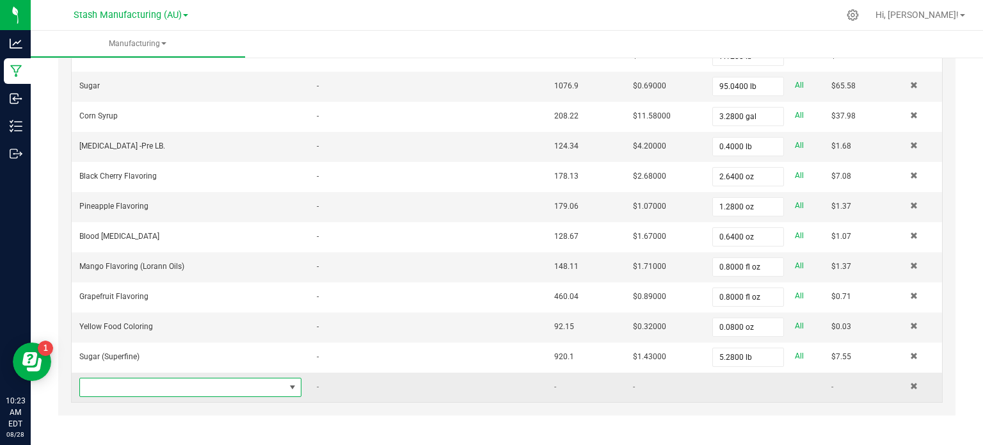
click at [159, 381] on span "NO DATA FOUND" at bounding box center [182, 387] width 205 height 18
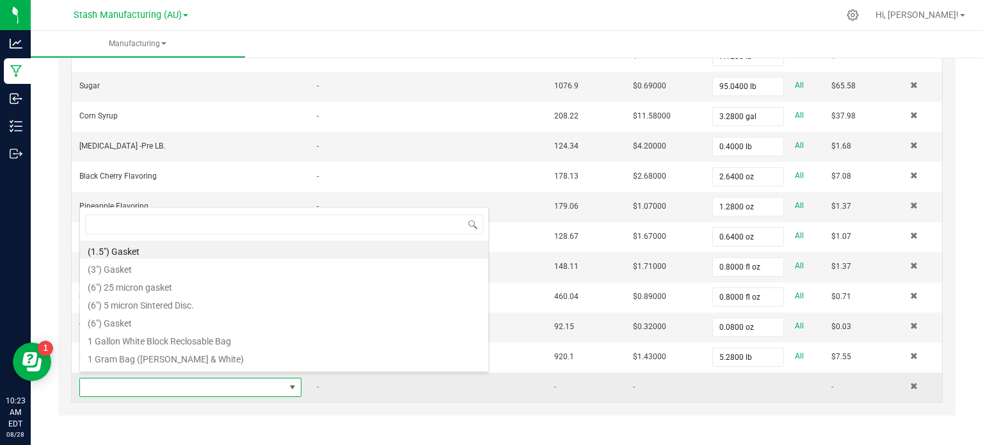
scroll to position [19, 214]
type input "60ml"
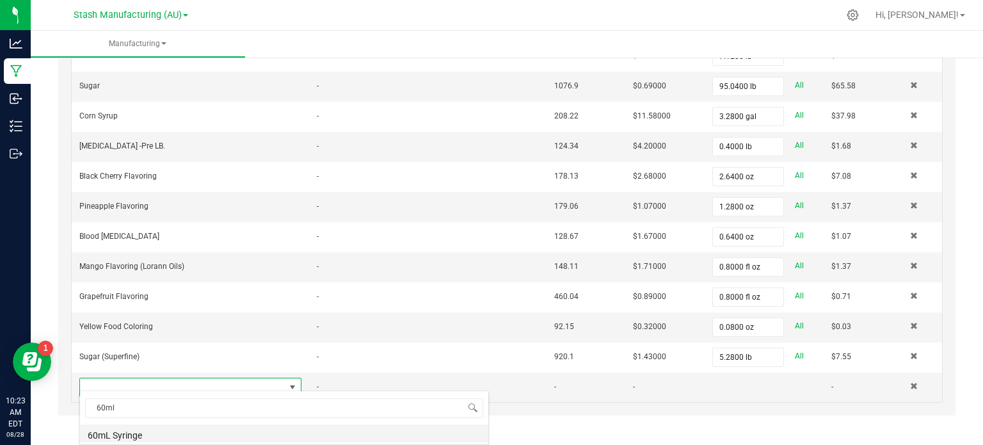
click at [143, 441] on li "60mL Syringe" at bounding box center [284, 433] width 408 height 18
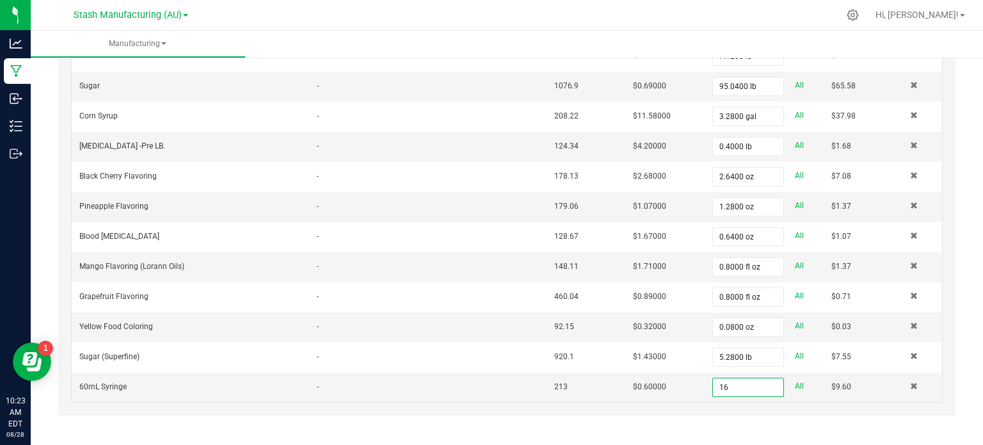
type input "16 ea"
click at [42, 301] on div "< All Runs Cancel Start Run Name Tropical Punch-Gummy-50mg-AU-HMC.[DATE] Schedu…" at bounding box center [507, 47] width 952 height 810
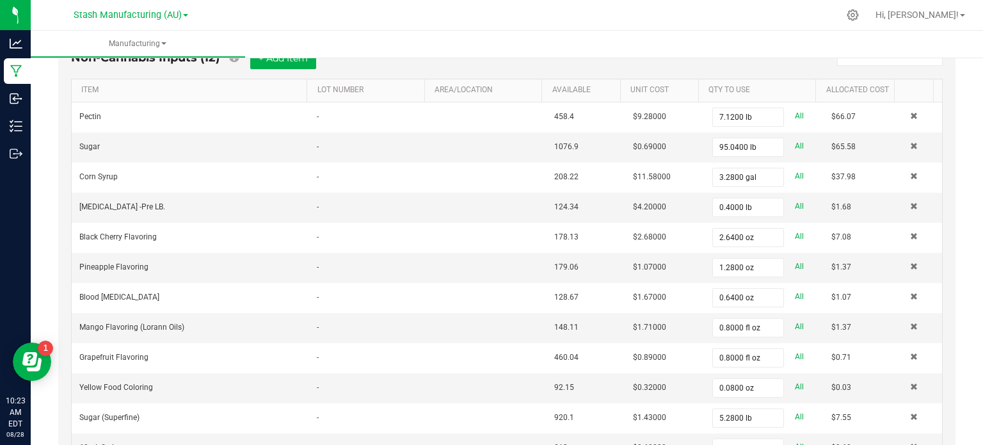
scroll to position [346, 0]
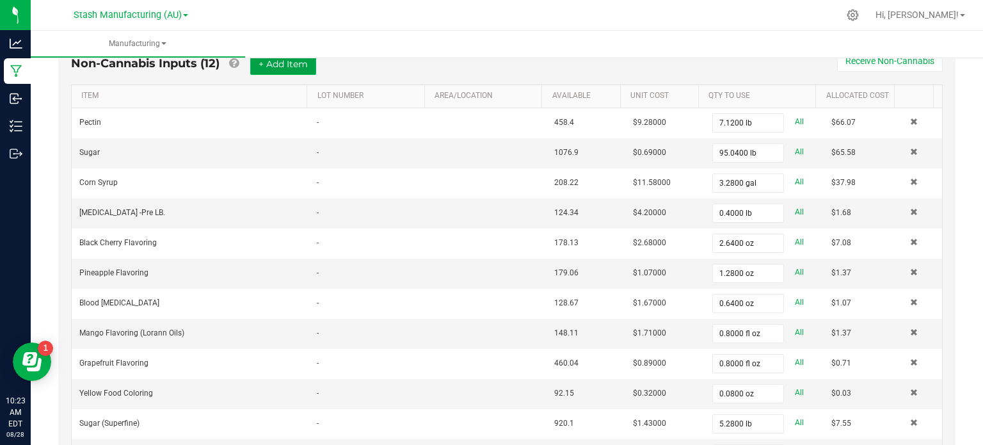
click at [273, 66] on button "+ Add Item" at bounding box center [283, 64] width 66 height 22
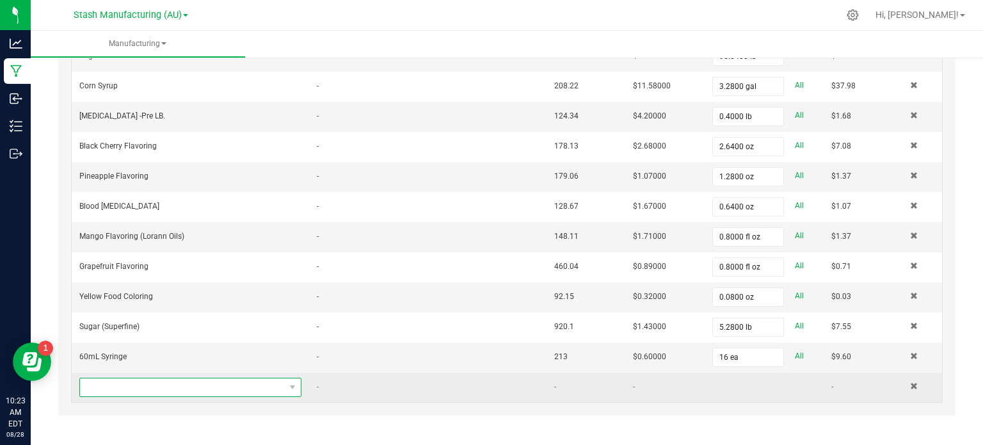
click at [139, 378] on span "NO DATA FOUND" at bounding box center [182, 387] width 205 height 18
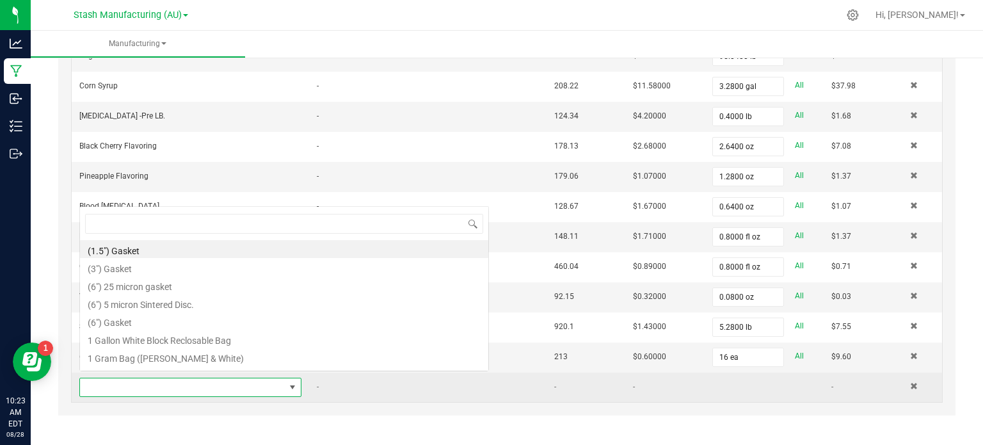
scroll to position [19, 214]
type input "10ml"
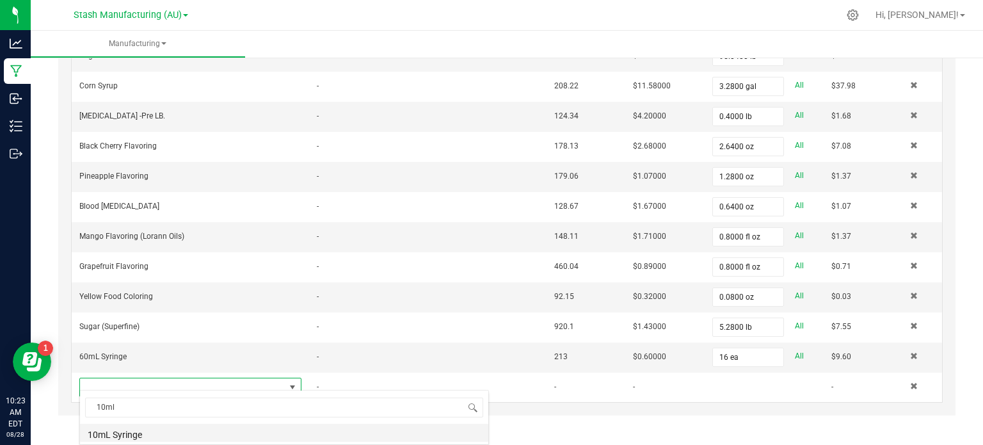
click at [125, 439] on li "10mL Syringe" at bounding box center [284, 432] width 408 height 18
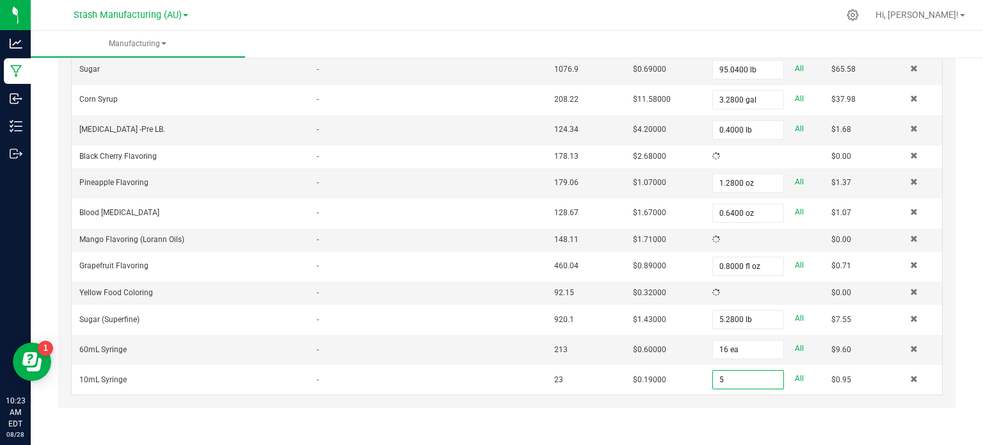
scroll to position [443, 0]
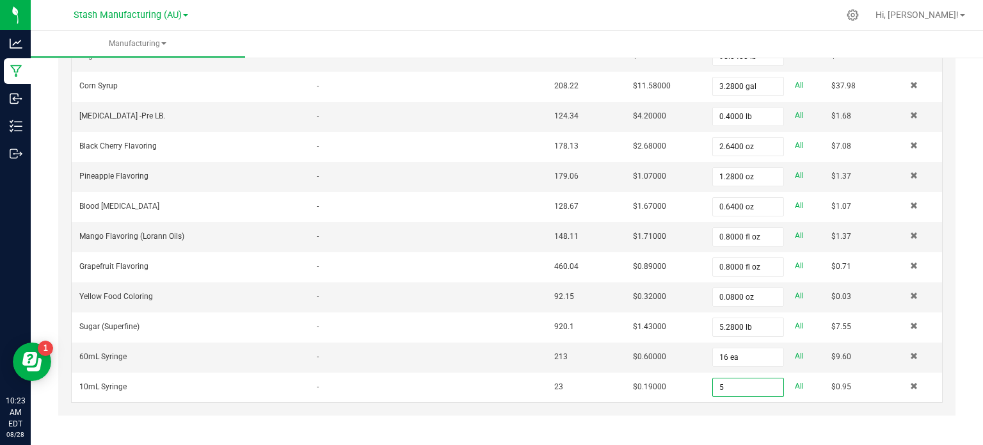
type input "5 ea"
click at [58, 264] on div "Non-Cannabis Inputs (13) + Add Item Receive Non-Cannabis ITEM LOT NUMBER AREA/L…" at bounding box center [506, 179] width 897 height 471
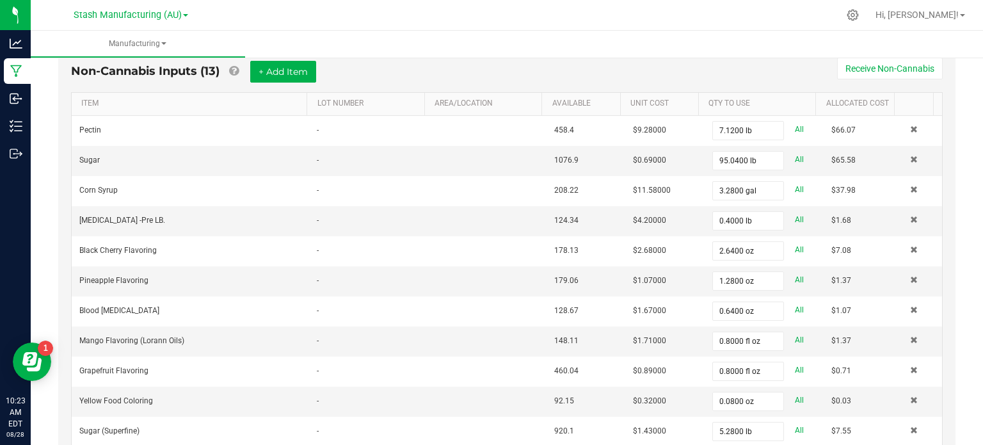
scroll to position [338, 0]
click at [273, 79] on button "+ Add Item" at bounding box center [283, 72] width 66 height 22
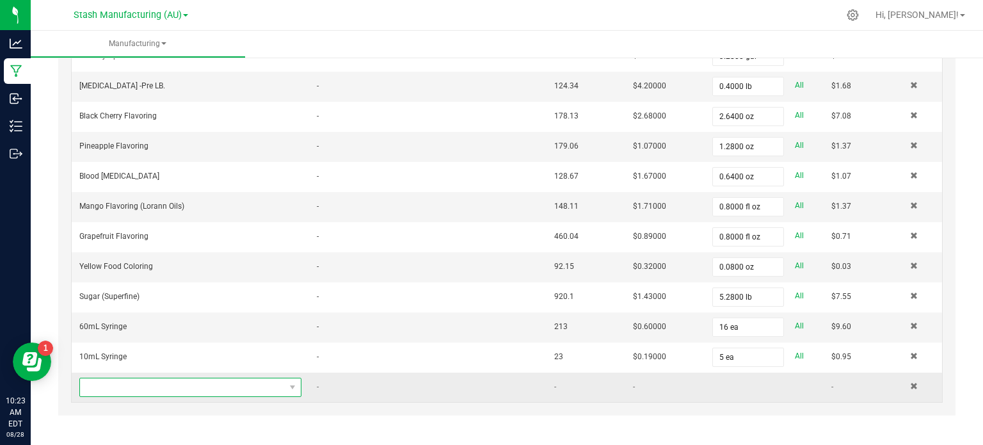
click at [180, 378] on span "NO DATA FOUND" at bounding box center [182, 387] width 205 height 18
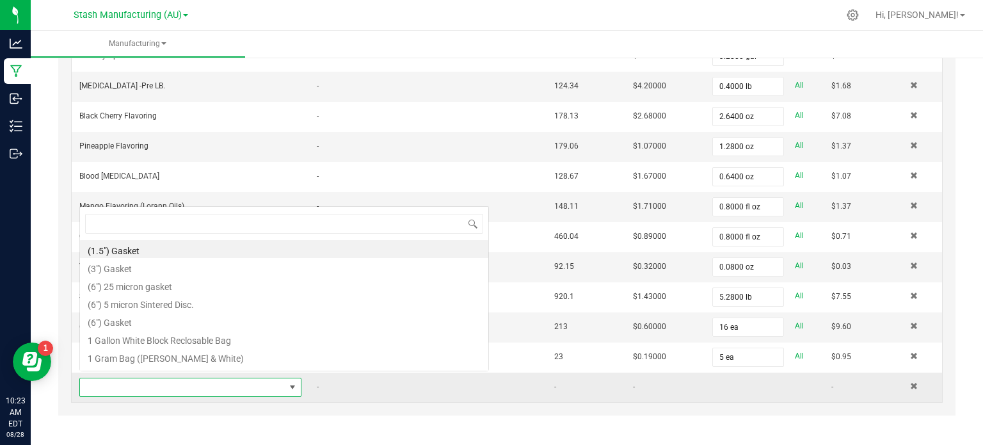
scroll to position [19, 214]
type input "metrc"
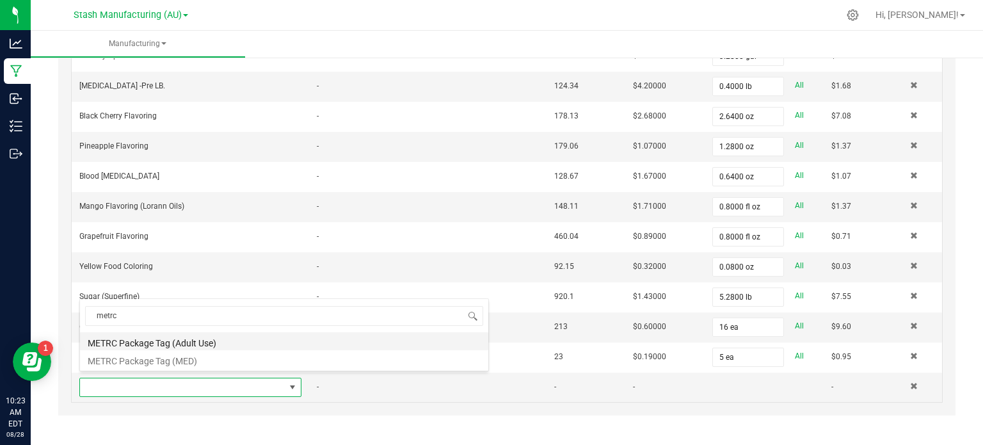
click at [177, 332] on li "METRC Package Tag (Adult Use)" at bounding box center [284, 341] width 408 height 18
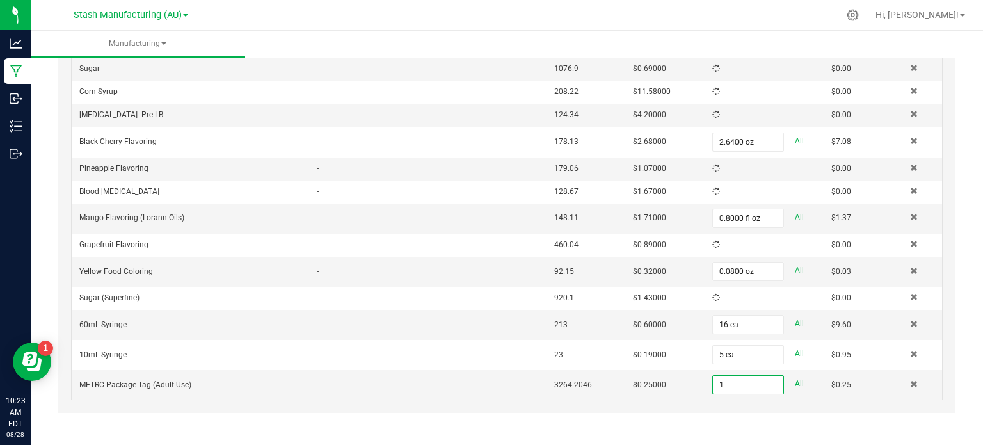
scroll to position [473, 0]
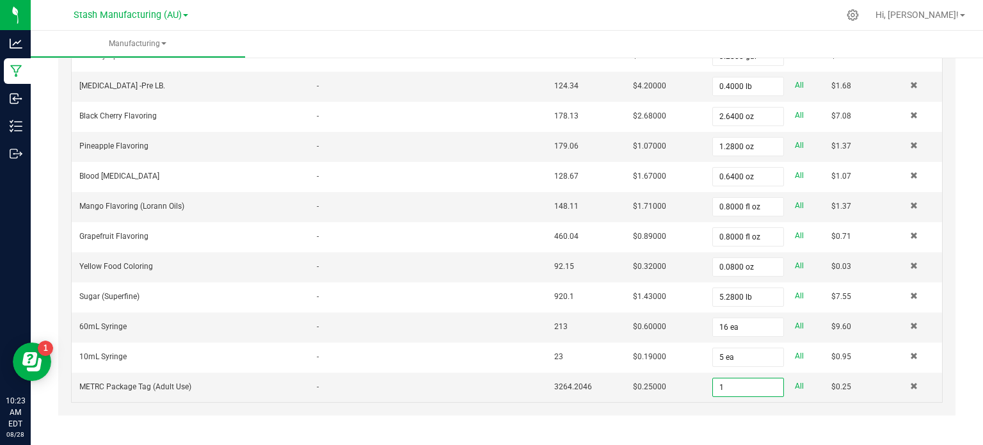
type input "1 ea"
click at [47, 273] on div "Non-Cannabis Inputs (14) + Add Item Receive Non-Cannabis ITEM LOT NUMBER AREA/L…" at bounding box center [507, 173] width 920 height 532
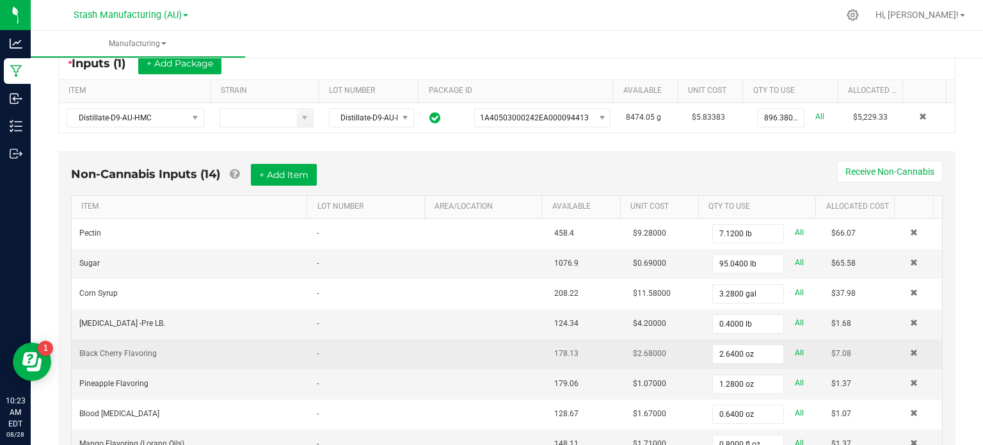
scroll to position [227, 0]
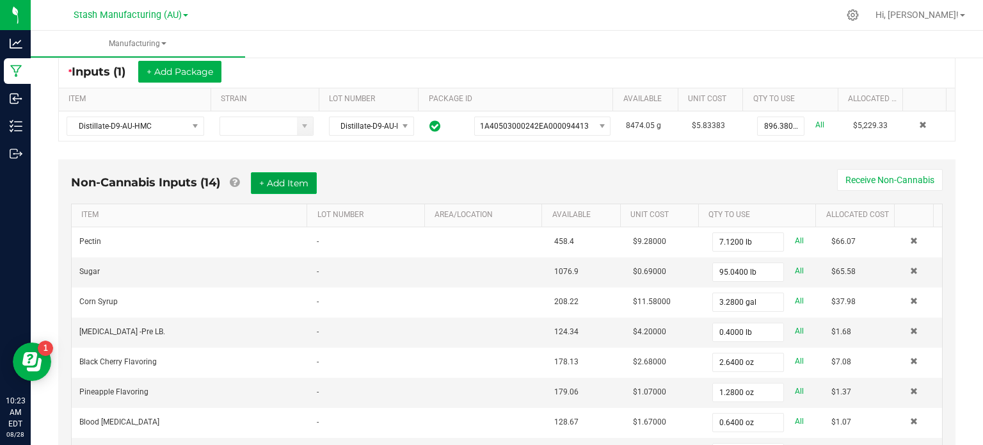
click at [277, 184] on button "+ Add Item" at bounding box center [284, 183] width 66 height 22
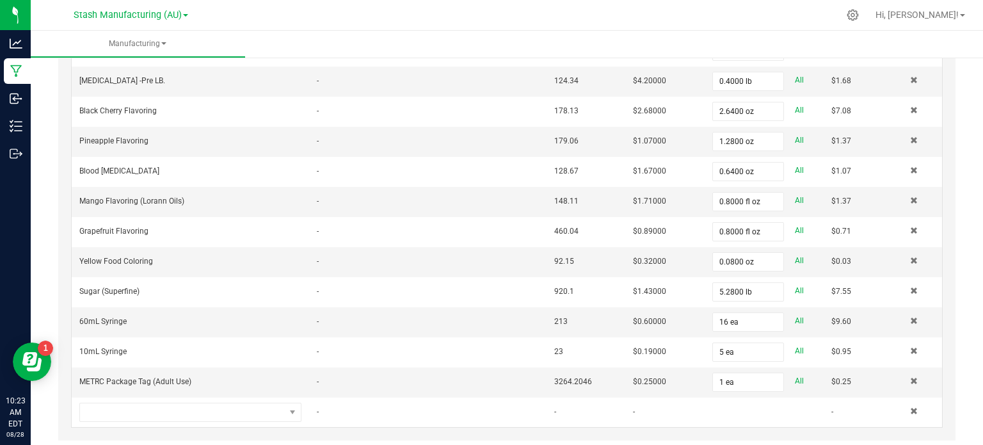
scroll to position [502, 0]
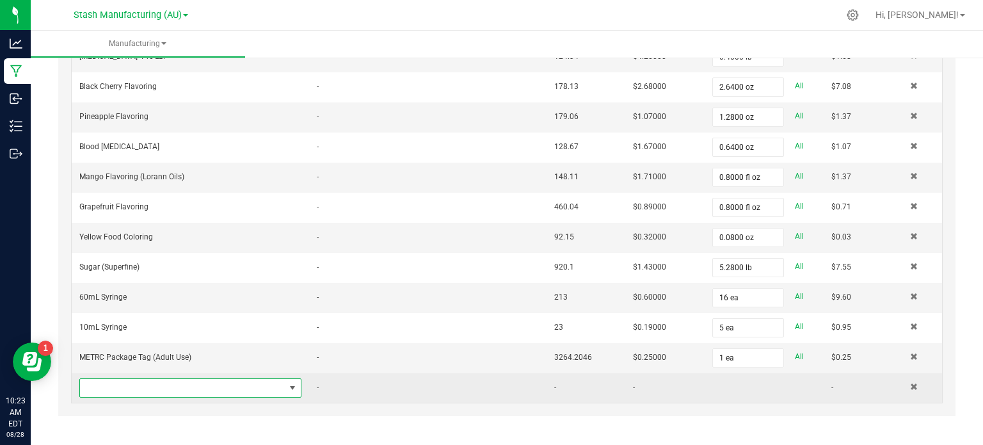
click at [143, 386] on span "NO DATA FOUND" at bounding box center [182, 388] width 205 height 18
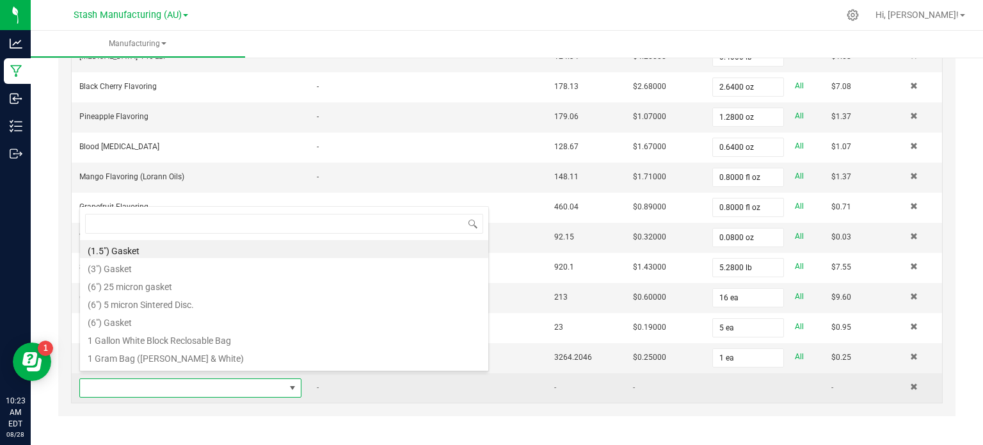
scroll to position [19, 214]
type input "packing"
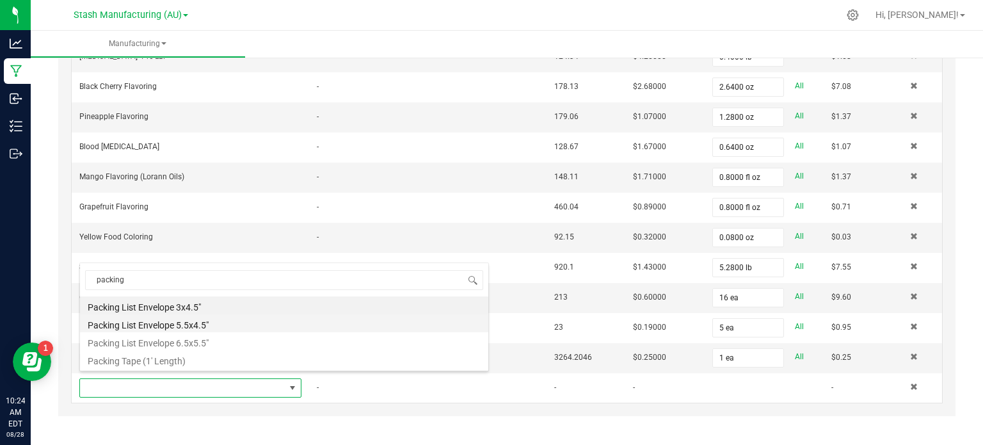
click at [138, 322] on li "Packing List Envelope 5.5x4.5"" at bounding box center [284, 323] width 408 height 18
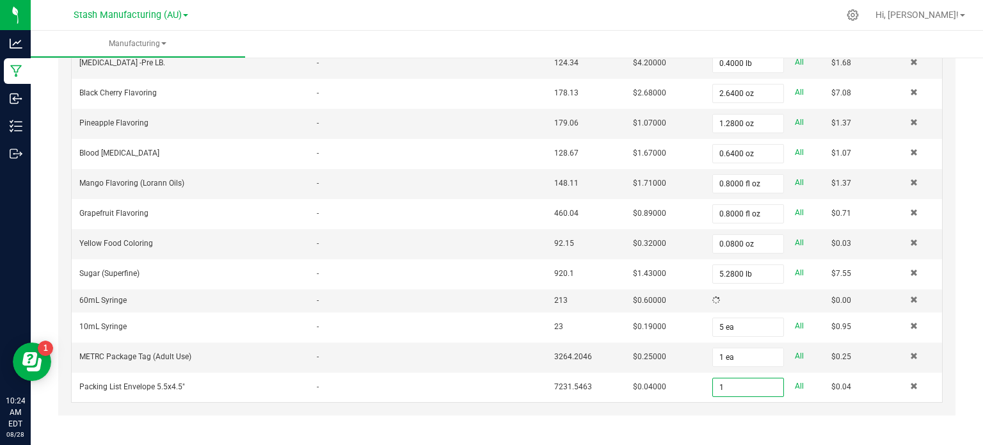
scroll to position [502, 0]
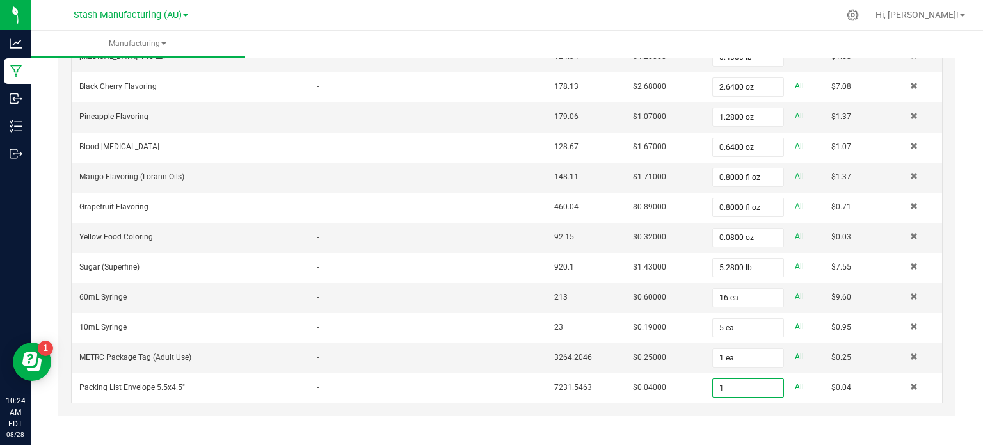
type input "1 ea"
click at [58, 294] on div "Non-Cannabis Inputs (15) + Add Item Receive Non-Cannabis ITEM LOT NUMBER AREA/L…" at bounding box center [506, 150] width 897 height 532
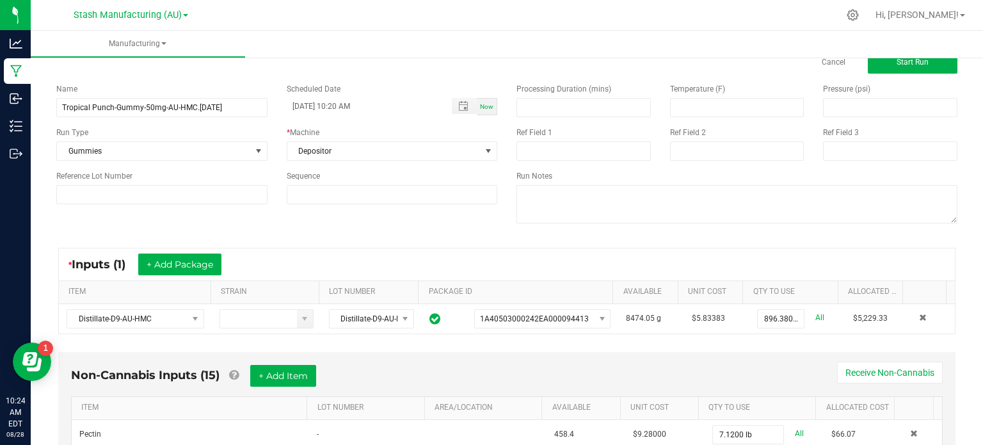
scroll to position [33, 0]
click at [870, 67] on button "Start Run" at bounding box center [912, 63] width 90 height 23
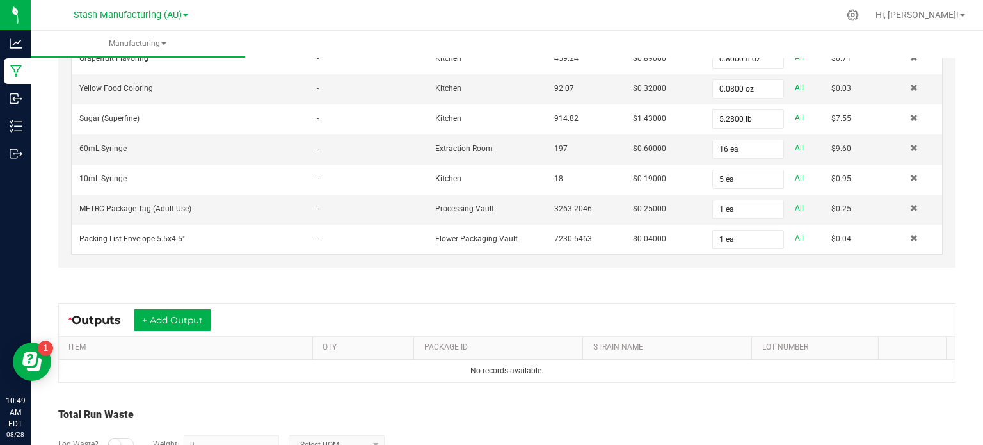
scroll to position [701, 0]
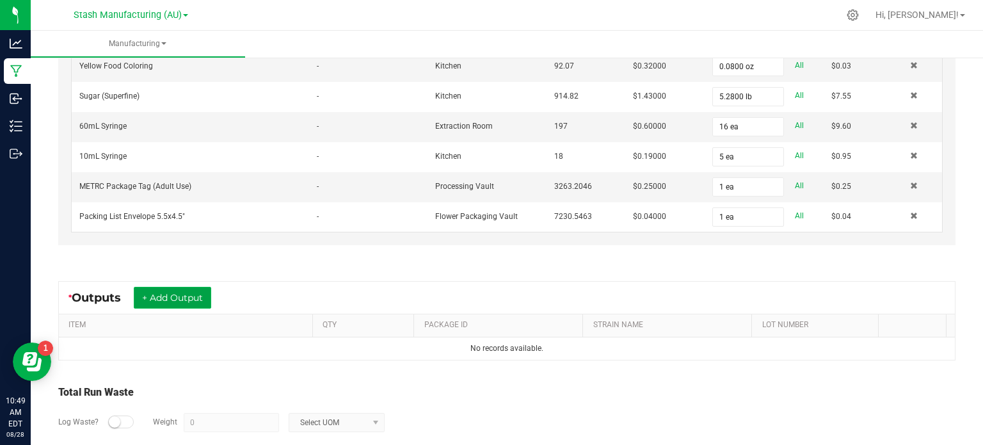
click at [181, 292] on button "+ Add Output" at bounding box center [172, 298] width 77 height 22
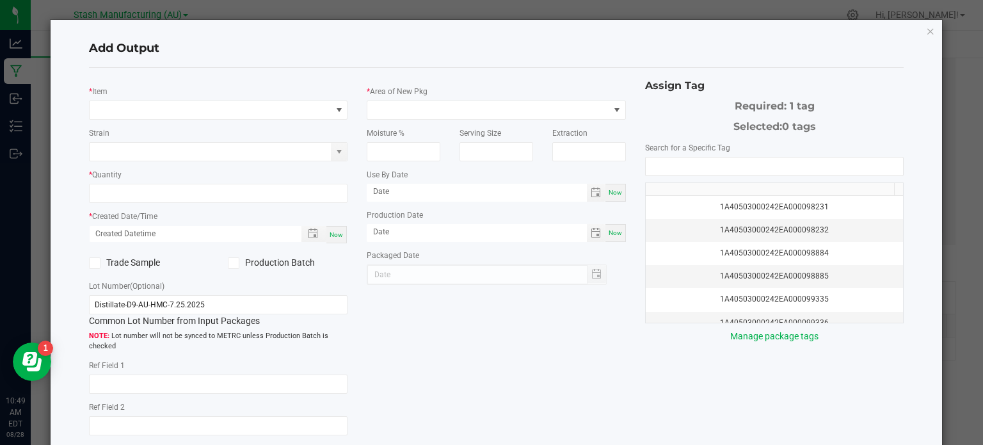
type input "[DATE]"
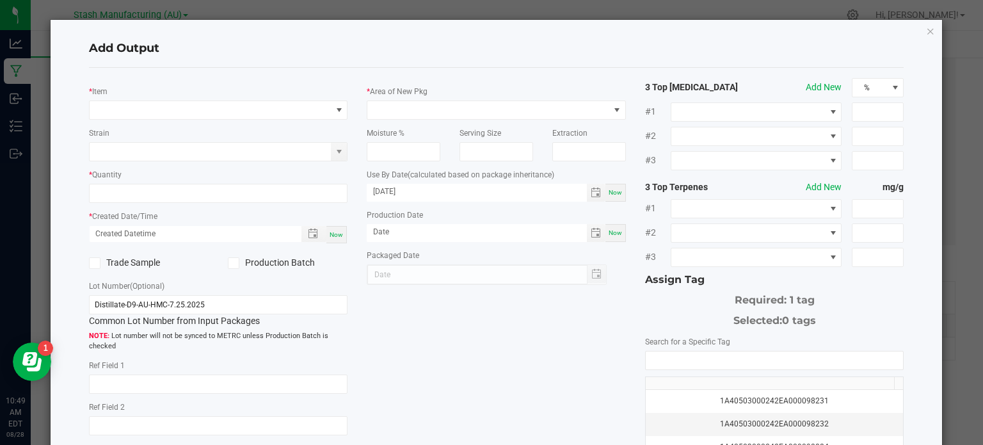
click at [331, 234] on span "Now" at bounding box center [335, 234] width 13 height 7
type input "[DATE] 10:49 AM"
type input "[DATE]"
click at [157, 107] on span "NO DATA FOUND" at bounding box center [211, 110] width 242 height 18
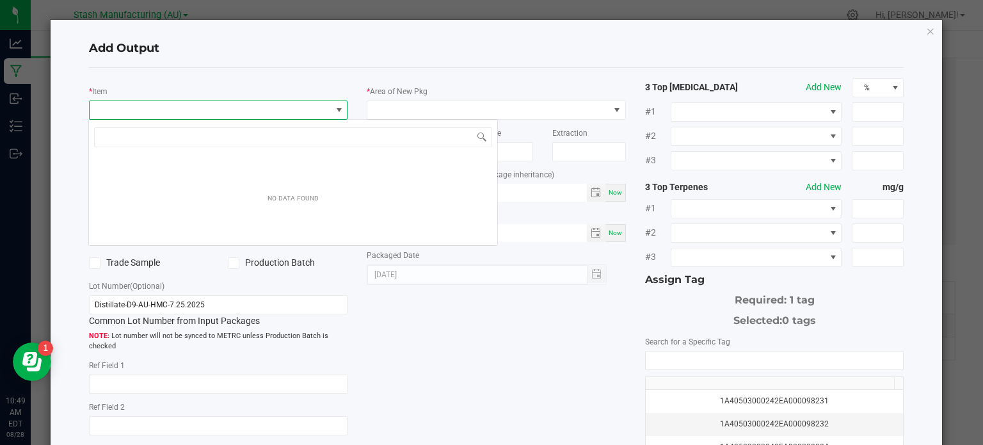
scroll to position [19, 256]
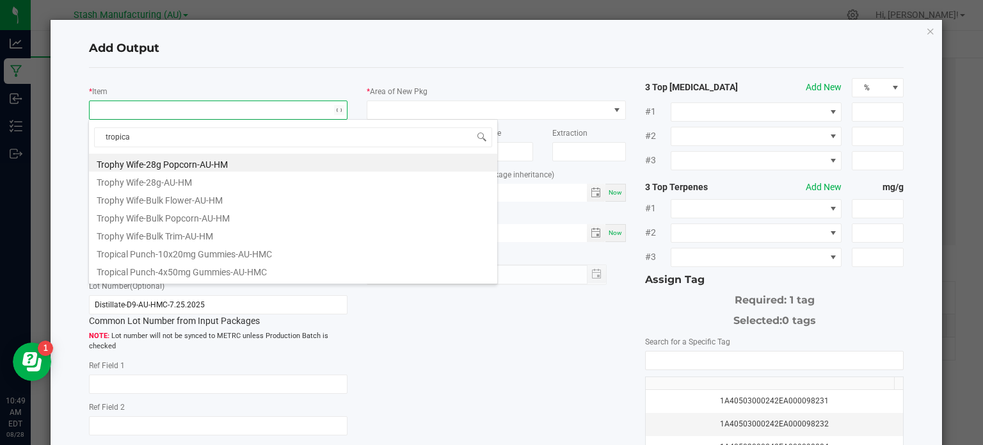
type input "tropical"
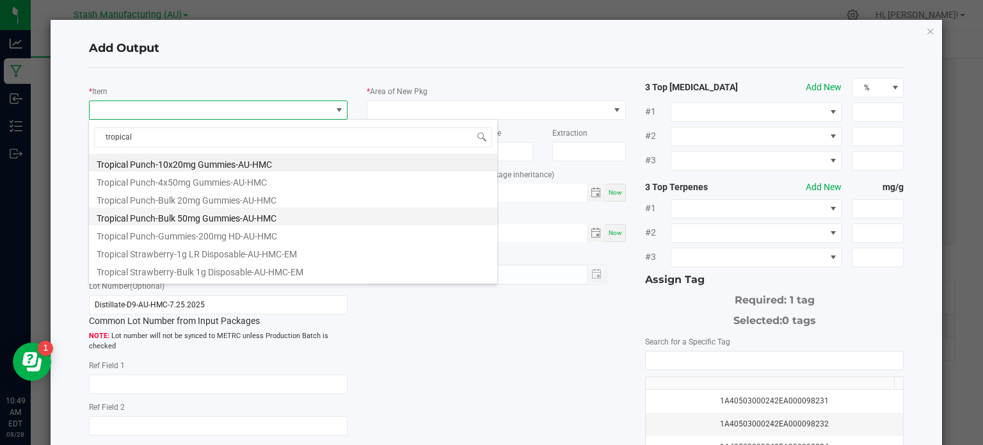
click at [143, 217] on li "Tropical Punch-Bulk 50mg Gummies-AU-HMC" at bounding box center [293, 216] width 408 height 18
type input "0 ea"
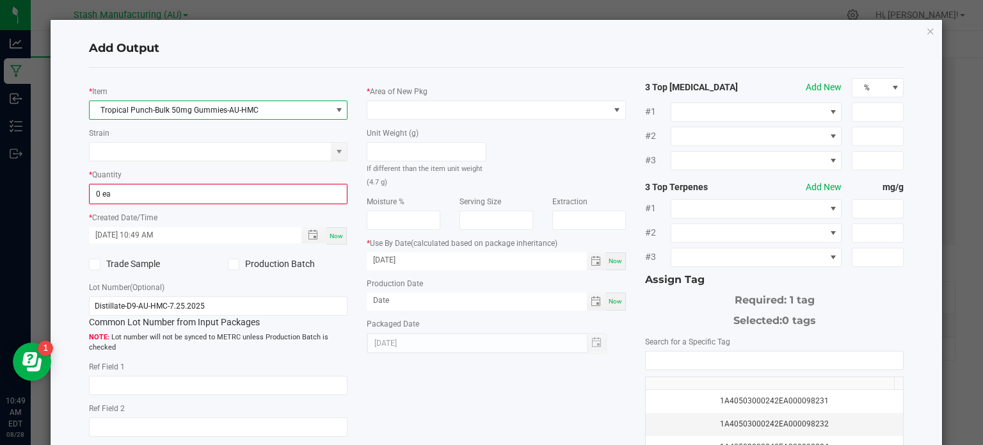
click at [337, 236] on span "Now" at bounding box center [335, 235] width 13 height 7
click at [233, 264] on icon at bounding box center [233, 264] width 8 height 0
click at [0, 0] on input "Production Batch" at bounding box center [0, 0] width 0 height 0
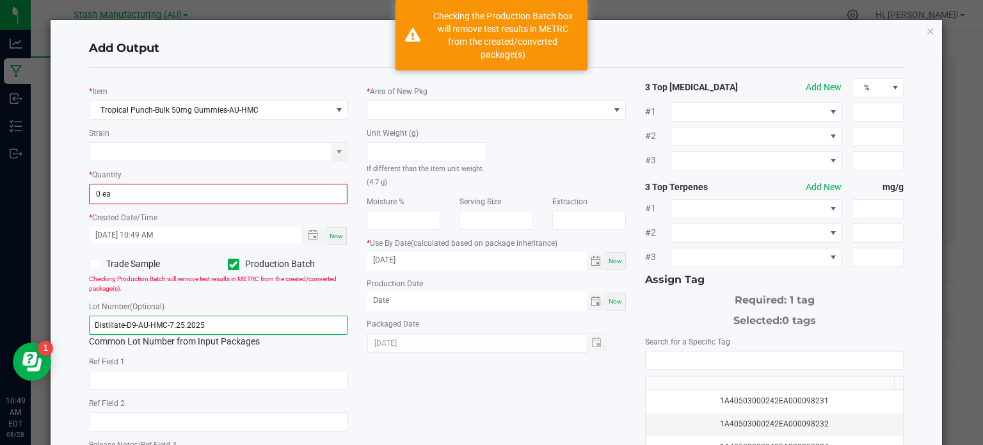
drag, startPoint x: 214, startPoint y: 322, endPoint x: 56, endPoint y: 305, distance: 158.9
click at [56, 305] on div "Add Output * Item Tropical Punch-Bulk 50mg Gummies-AU-HMC Strain * Quantity 0 e…" at bounding box center [497, 305] width 892 height 571
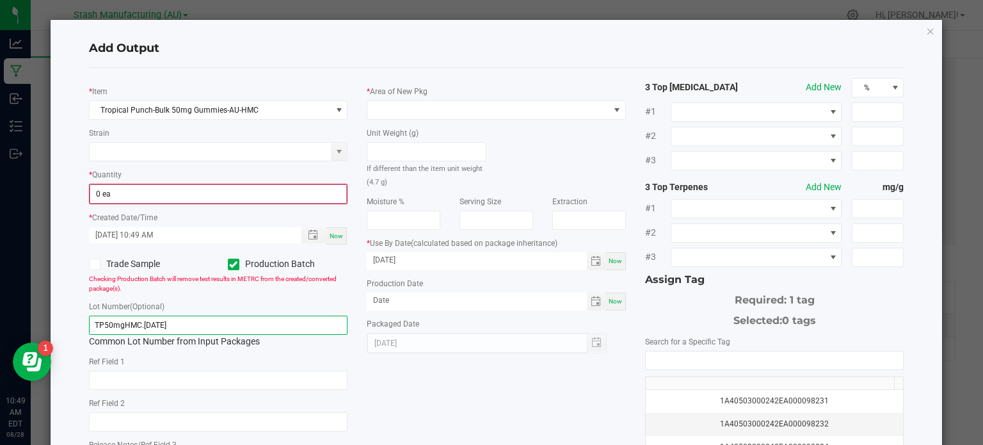
type input "TP50mgHMC.[DATE]"
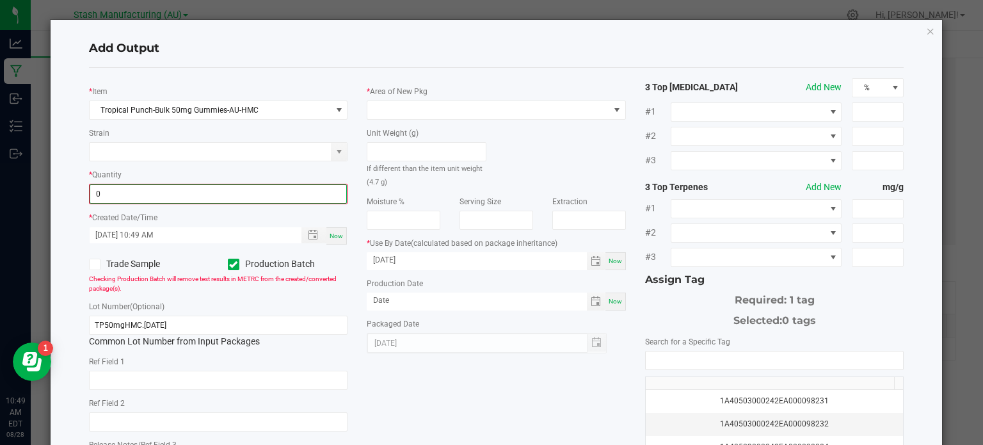
click at [159, 196] on input "0" at bounding box center [218, 194] width 257 height 18
type input "16559 ea"
click at [65, 189] on div "Add Output * Item Tropical Punch-Bulk 50mg Gummies-AU-HMC Strain * Quantity 165…" at bounding box center [497, 305] width 892 height 571
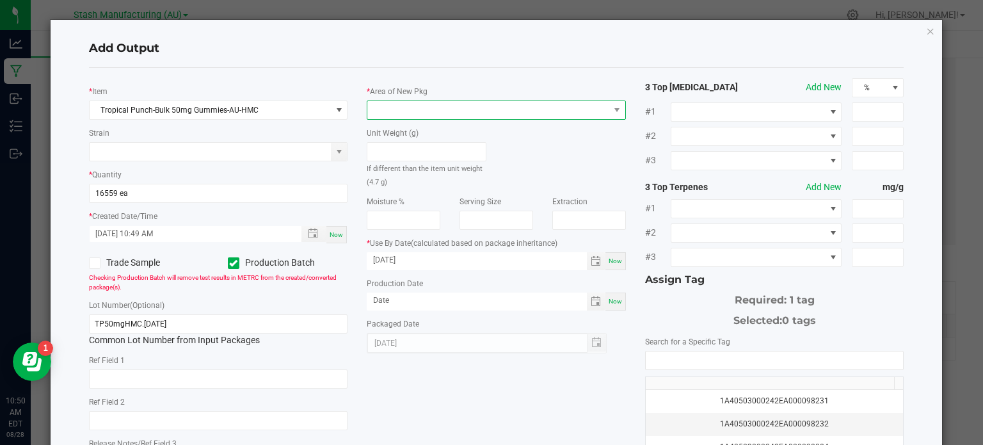
click at [481, 109] on span at bounding box center [488, 110] width 242 height 18
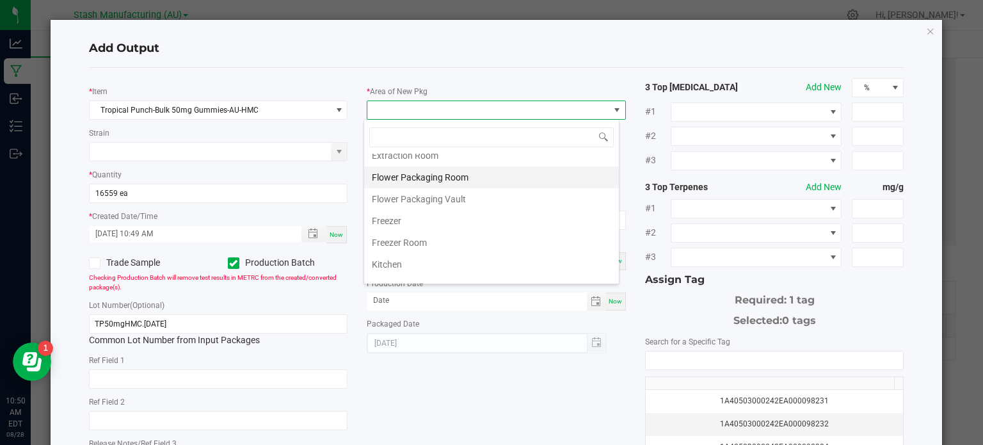
scroll to position [86, 0]
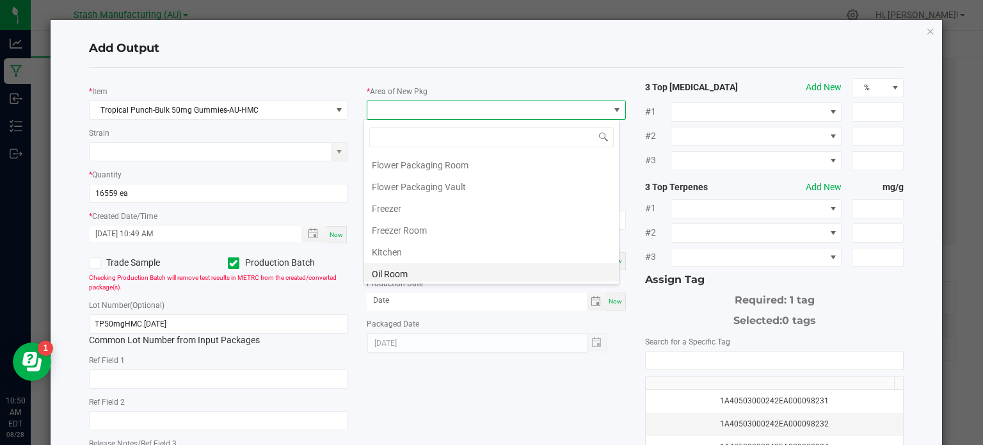
click at [400, 273] on li "Oil Room" at bounding box center [491, 274] width 255 height 22
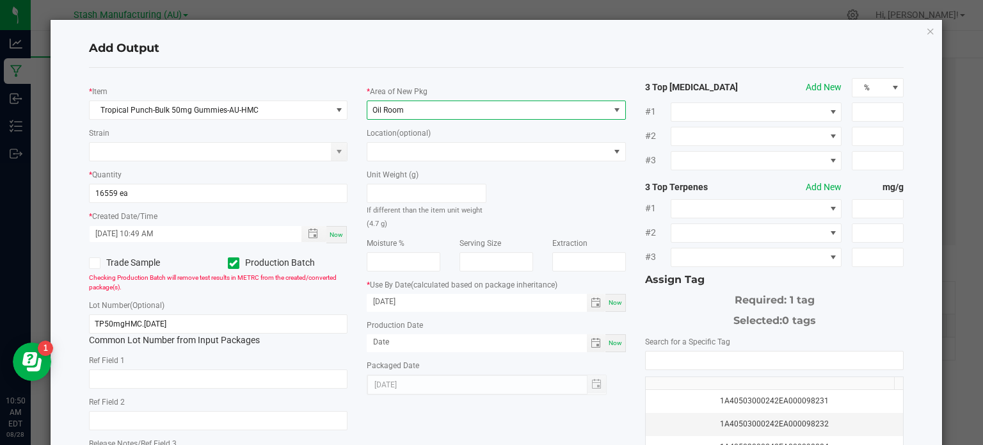
click at [537, 216] on div "Unit Weight (g) If different than the item unit weight (4.7 g)" at bounding box center [496, 195] width 278 height 68
drag, startPoint x: 437, startPoint y: 306, endPoint x: 317, endPoint y: 268, distance: 125.4
click at [317, 268] on div "* Item Tropical Punch-Bulk 50mg Gummies-AU-HMC Strain * Quantity 16559 ea * Cre…" at bounding box center [496, 307] width 834 height 459
type input "[DATE]"
click at [390, 340] on input "month/day/year" at bounding box center [477, 342] width 220 height 16
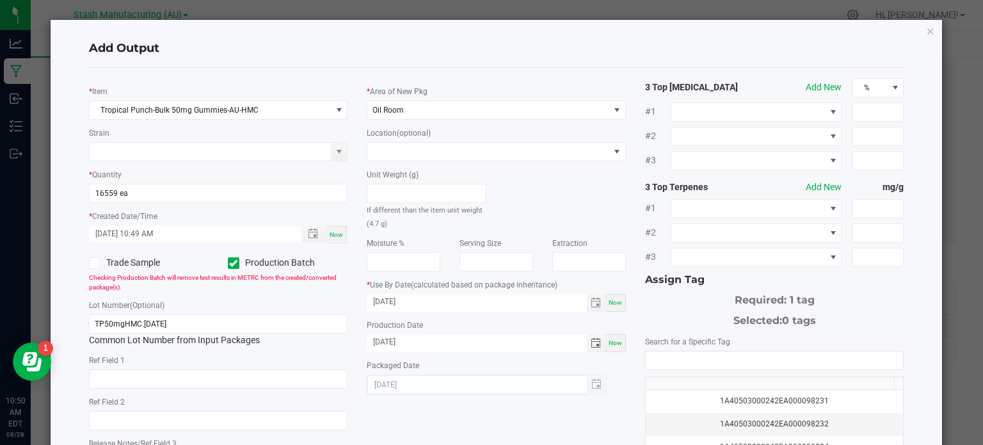
type input "[DATE]"
click at [616, 370] on div "Packaged Date [DATE]" at bounding box center [496, 376] width 259 height 36
click at [691, 297] on div "Required: 1 tag" at bounding box center [774, 297] width 259 height 20
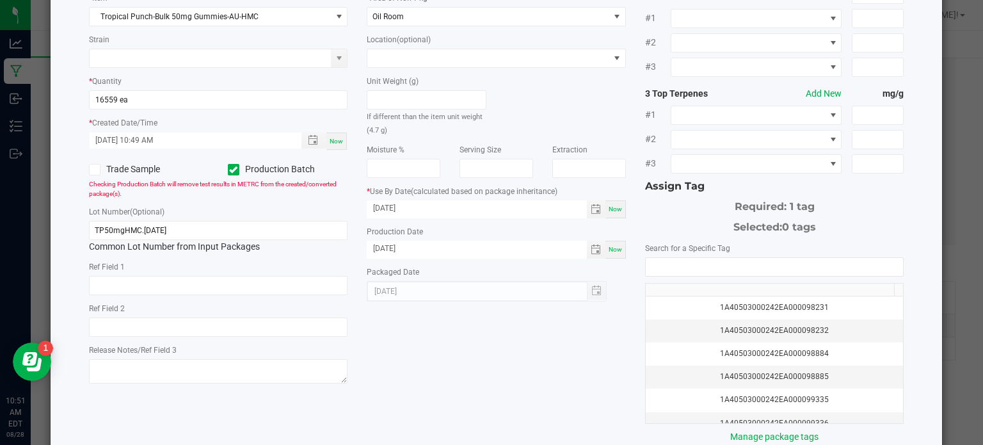
scroll to position [94, 0]
click at [688, 264] on input "NO DATA FOUND" at bounding box center [774, 266] width 258 height 18
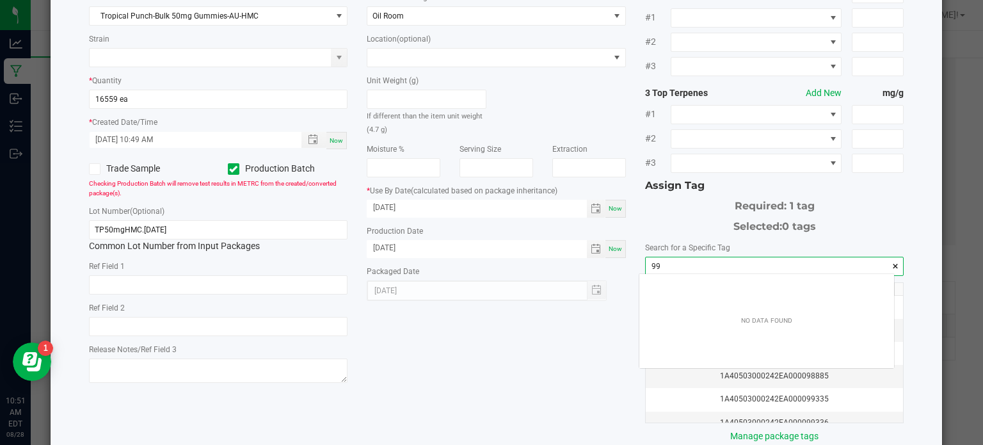
scroll to position [18, 255]
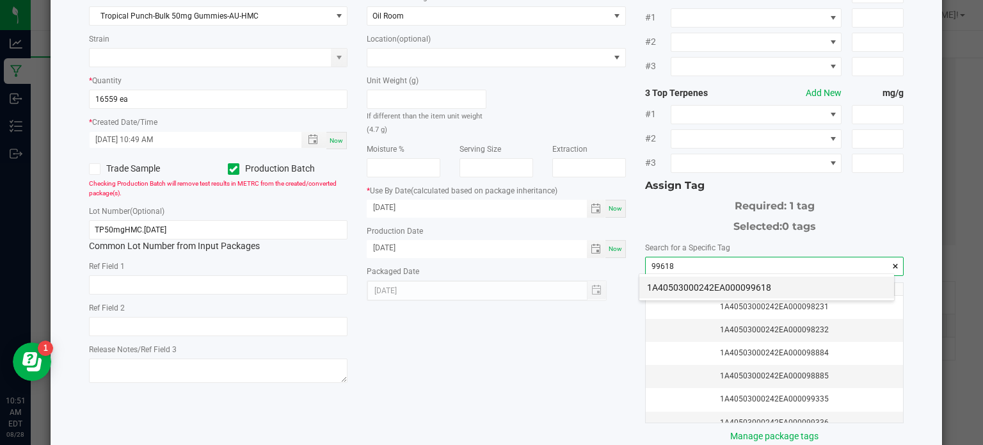
click at [683, 286] on li "1A40503000242EA000099618" at bounding box center [766, 287] width 255 height 22
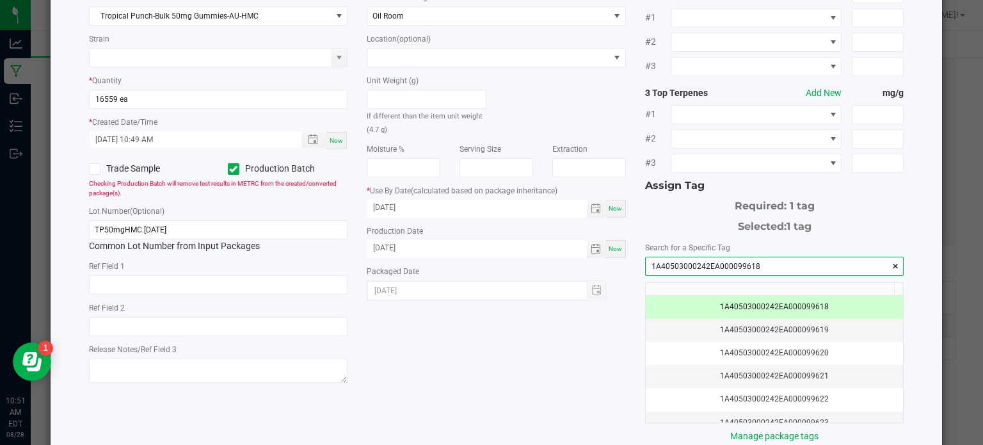
type input "1A40503000242EA000099618"
click at [563, 328] on div "* Item Tropical Punch-Bulk 50mg Gummies-AU-HMC Strain * Quantity 16559 ea * Cre…" at bounding box center [496, 213] width 834 height 459
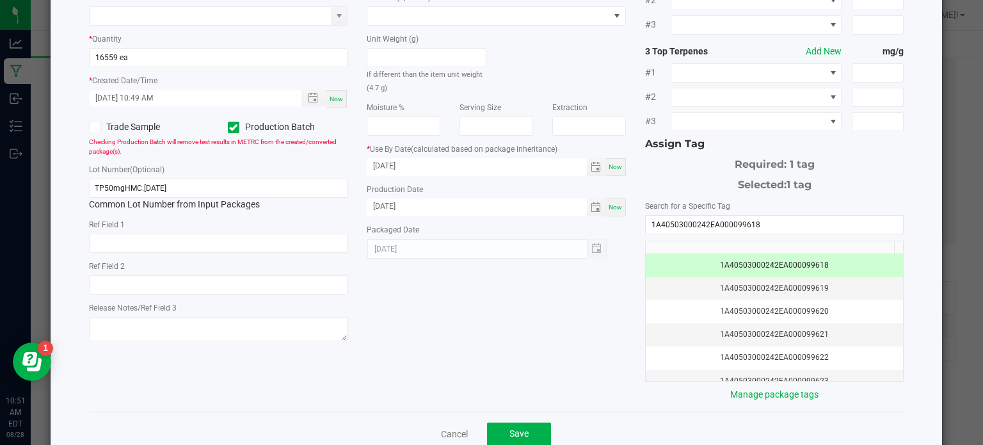
scroll to position [164, 0]
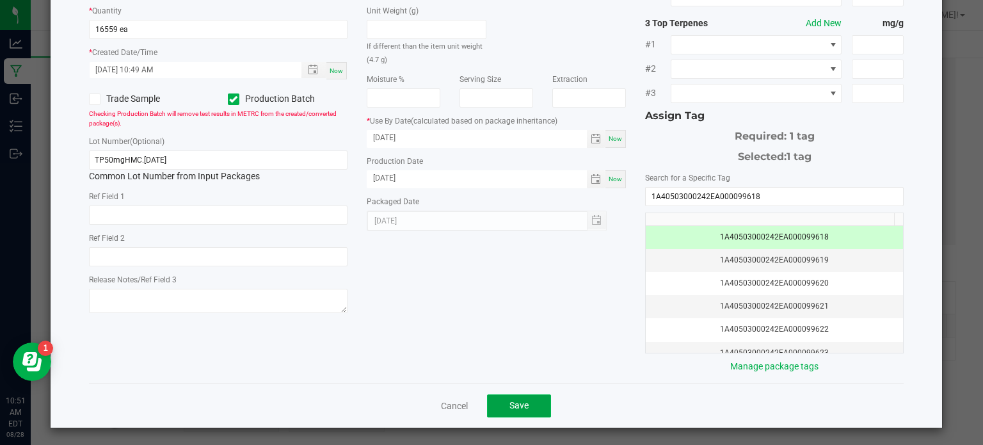
click at [499, 409] on button "Save" at bounding box center [519, 405] width 64 height 23
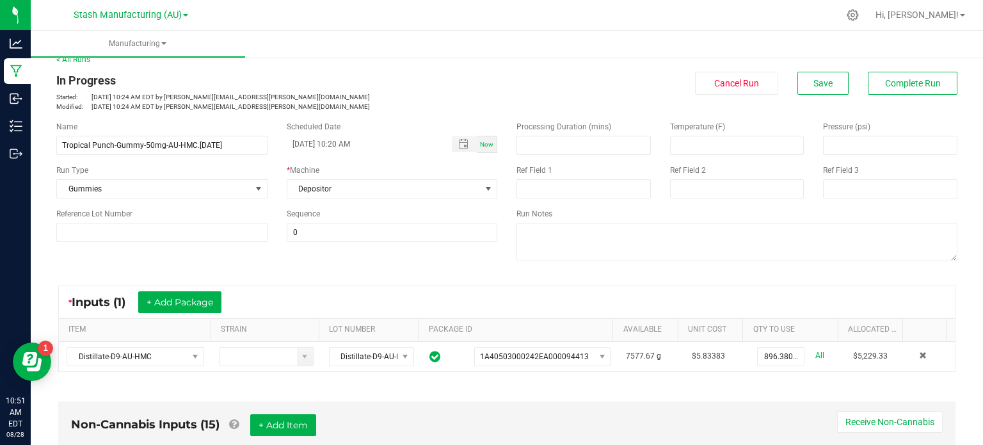
scroll to position [0, 0]
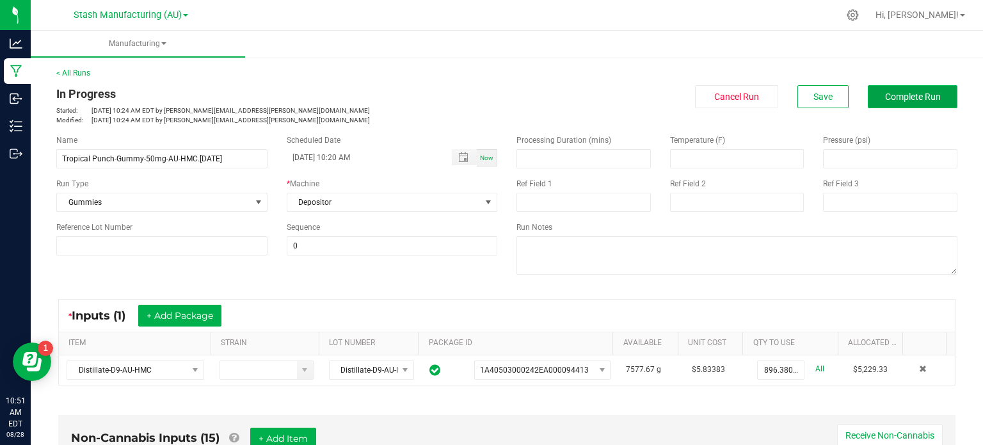
click at [868, 93] on button "Complete Run" at bounding box center [912, 96] width 90 height 23
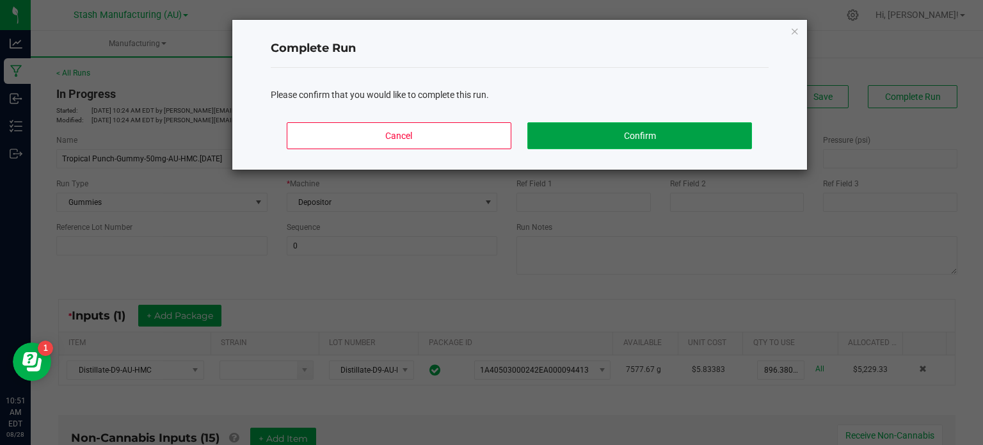
click at [683, 131] on button "Confirm" at bounding box center [639, 135] width 224 height 27
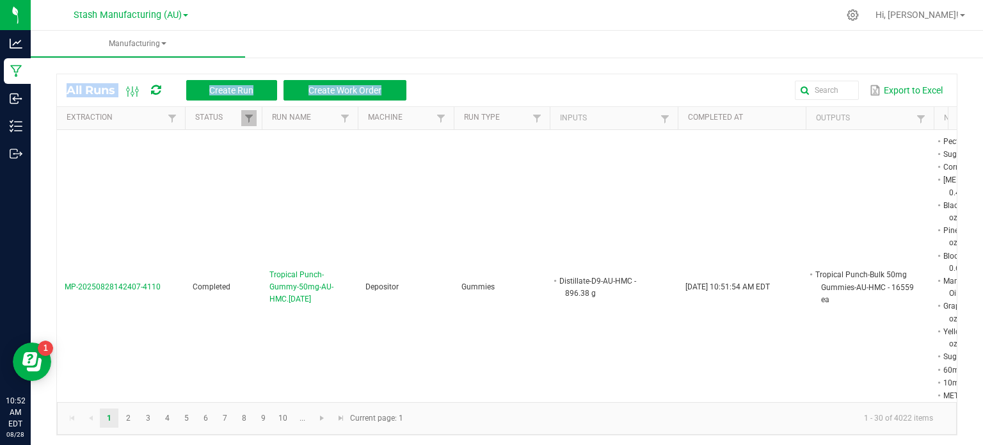
drag, startPoint x: 648, startPoint y: 56, endPoint x: 583, endPoint y: 61, distance: 65.4
click at [583, 61] on manufacturing-component "Manufacturing All Runs Create Run Create Work Order Export to Excel Extraction …" at bounding box center [507, 239] width 952 height 417
click at [580, 53] on ul "Manufacturing" at bounding box center [522, 45] width 983 height 28
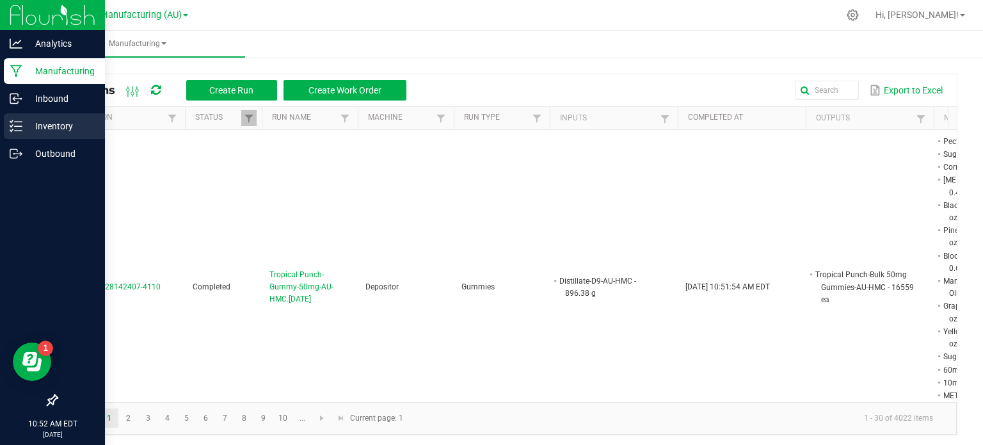
click at [54, 123] on p "Inventory" at bounding box center [60, 125] width 77 height 15
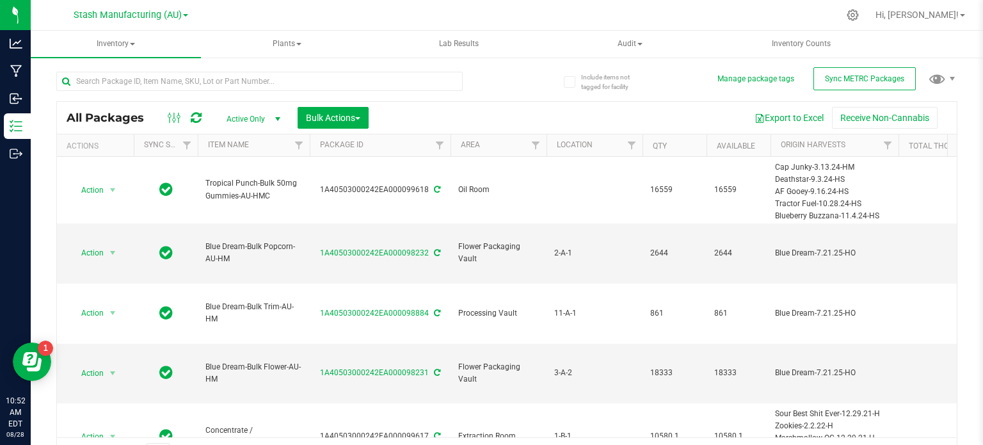
click at [476, 102] on div "All Packages Active Only Active Only Lab Samples Locked All External Internal B…" at bounding box center [506, 118] width 899 height 32
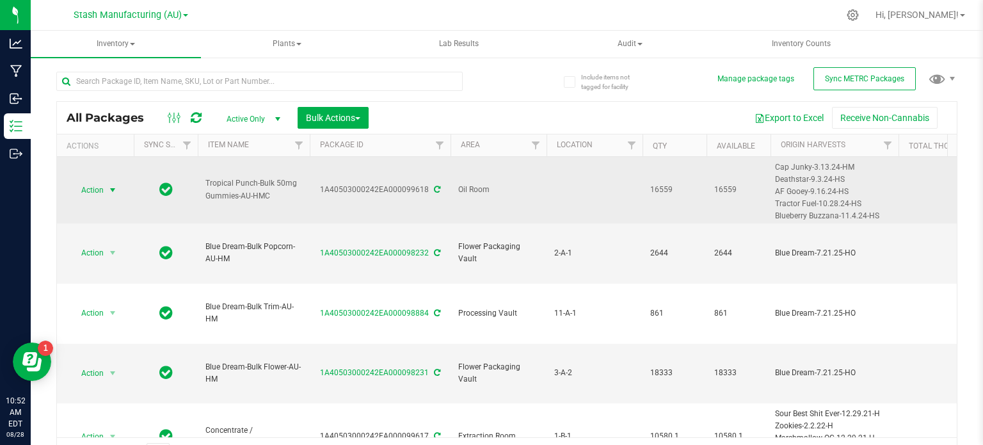
click at [110, 187] on span "select" at bounding box center [112, 190] width 10 height 10
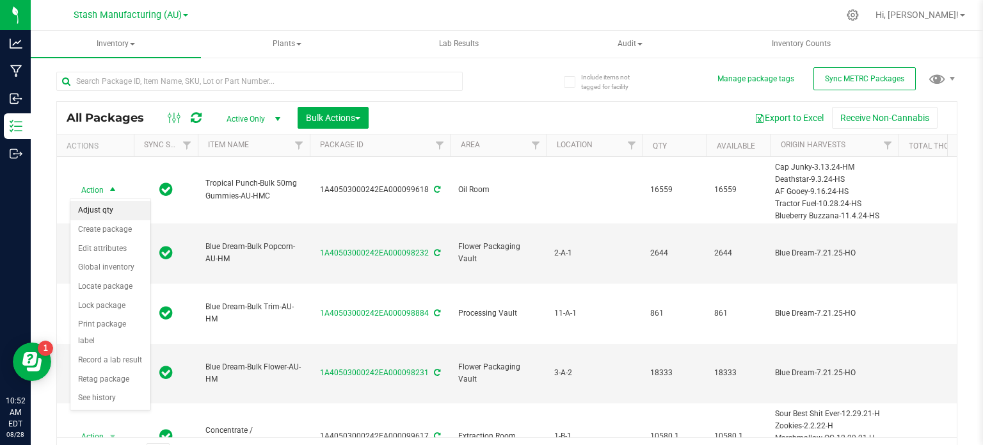
click at [123, 212] on li "Adjust qty" at bounding box center [110, 210] width 80 height 19
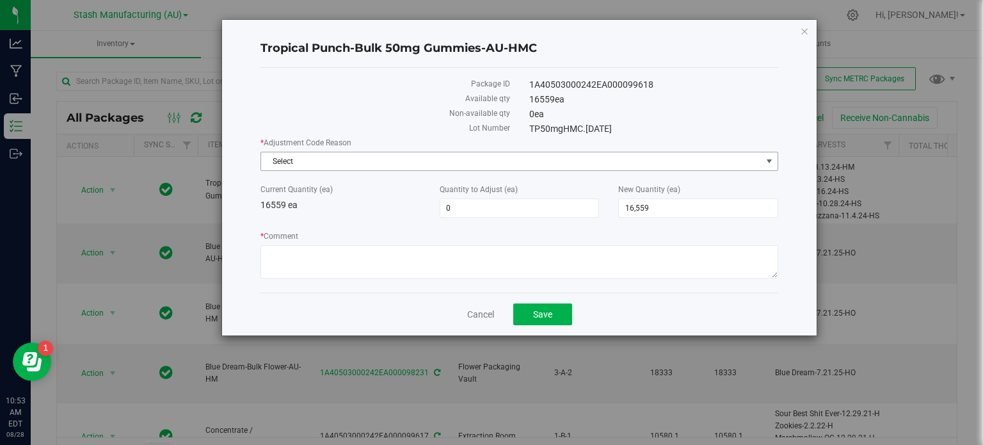
click at [606, 160] on span "Select" at bounding box center [511, 161] width 500 height 18
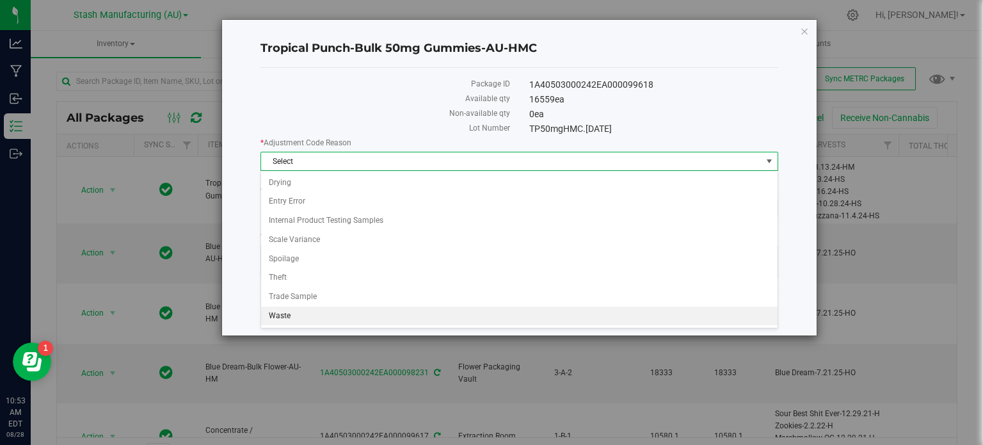
click at [312, 306] on li "Waste" at bounding box center [519, 315] width 516 height 19
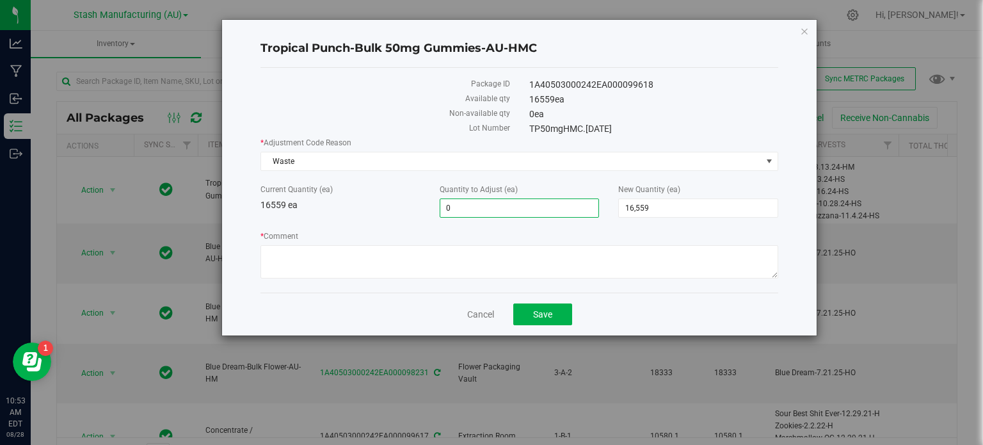
click at [486, 214] on span "0 0" at bounding box center [519, 207] width 160 height 19
type input "-715"
type input "15,844"
click at [473, 261] on textarea "* Comment" at bounding box center [519, 261] width 518 height 33
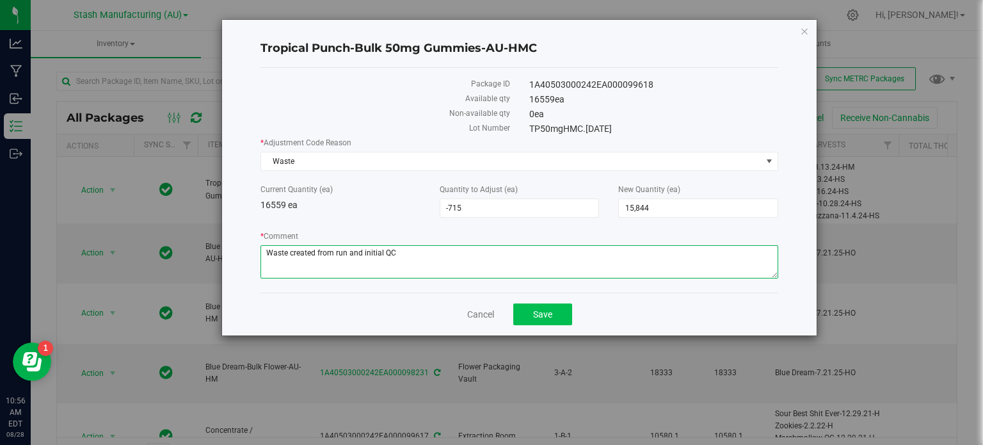
type textarea "Waste created from run and initial QC"
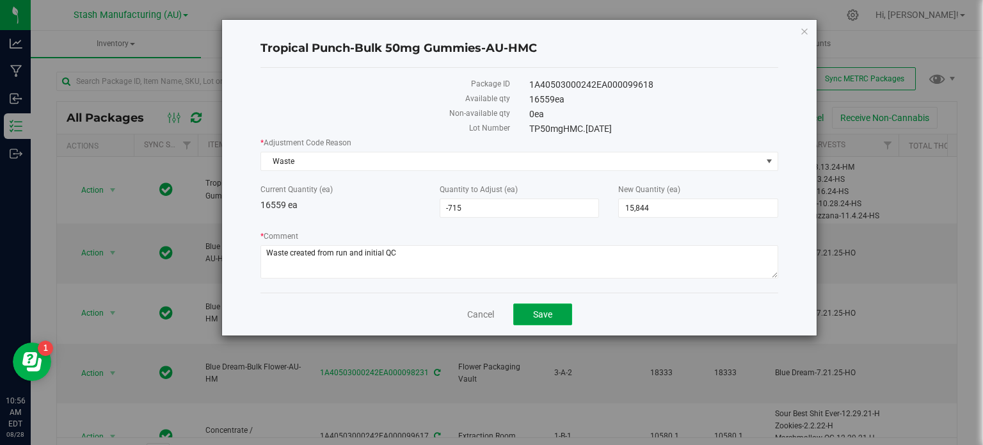
click at [537, 316] on span "Save" at bounding box center [542, 314] width 19 height 10
